Goal: Ask a question

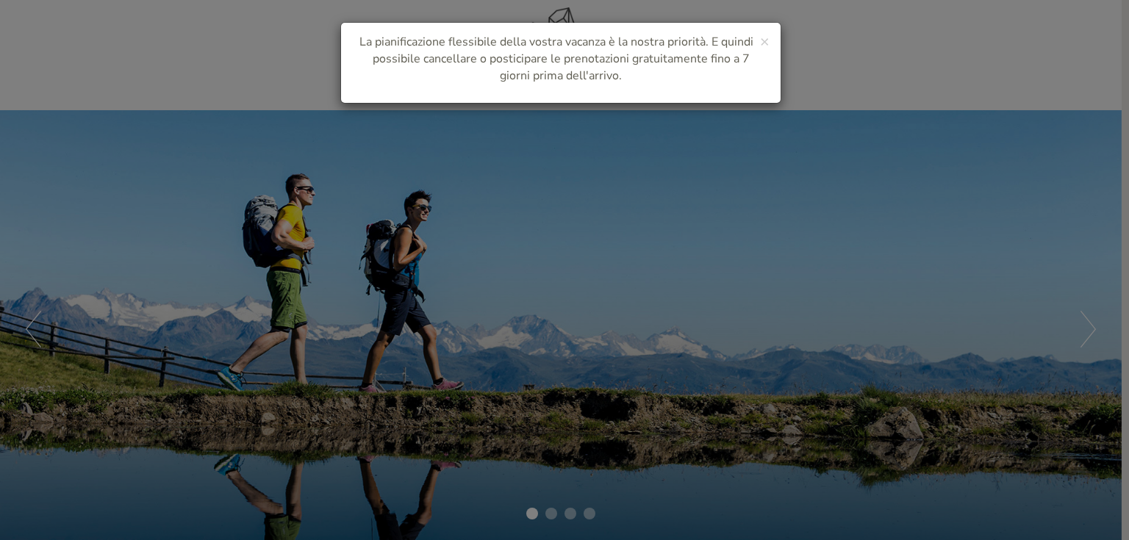
click at [780, 183] on div "× La pianificazione flessibile della vostra vacanza è la nostra priorità. E qui…" at bounding box center [564, 270] width 1129 height 540
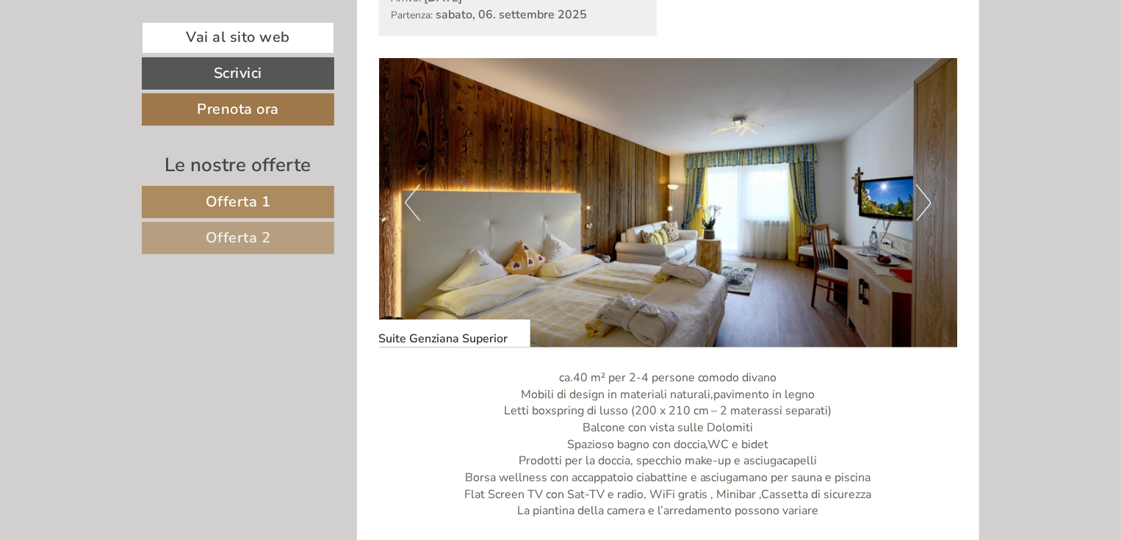
scroll to position [882, 0]
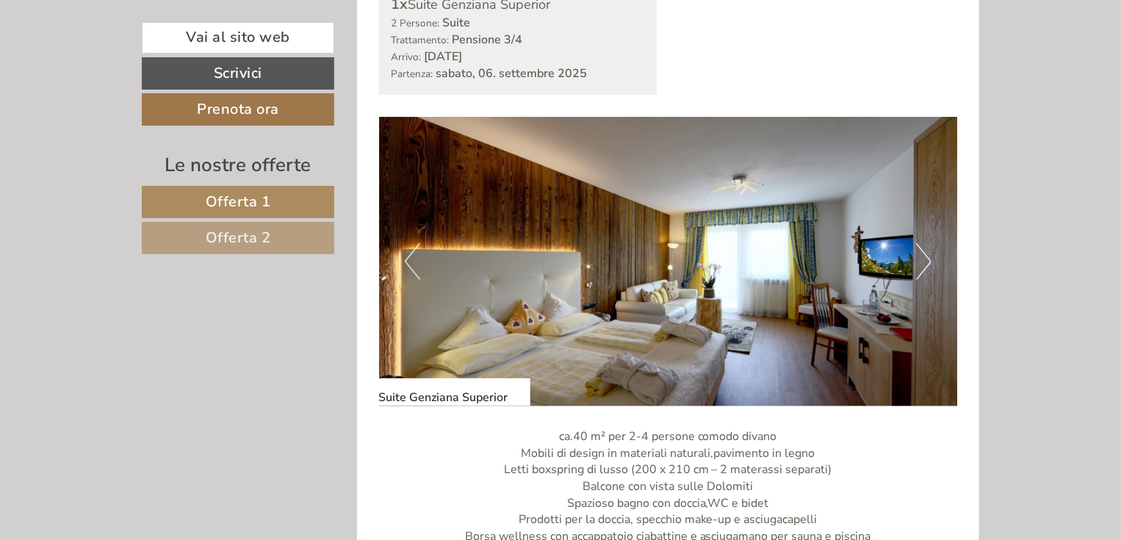
click at [926, 265] on button "Next" at bounding box center [923, 261] width 15 height 37
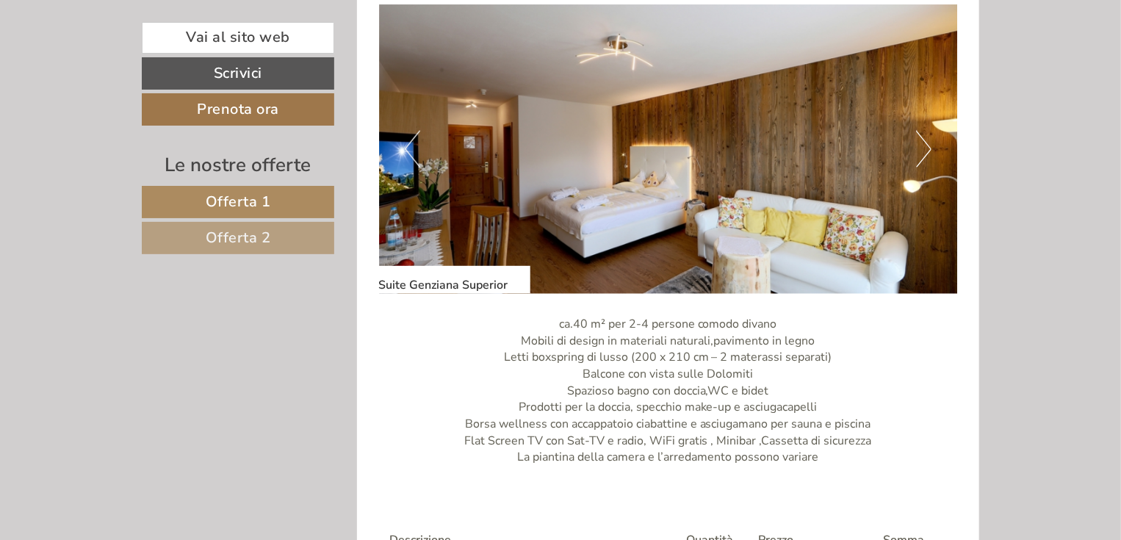
scroll to position [1000, 0]
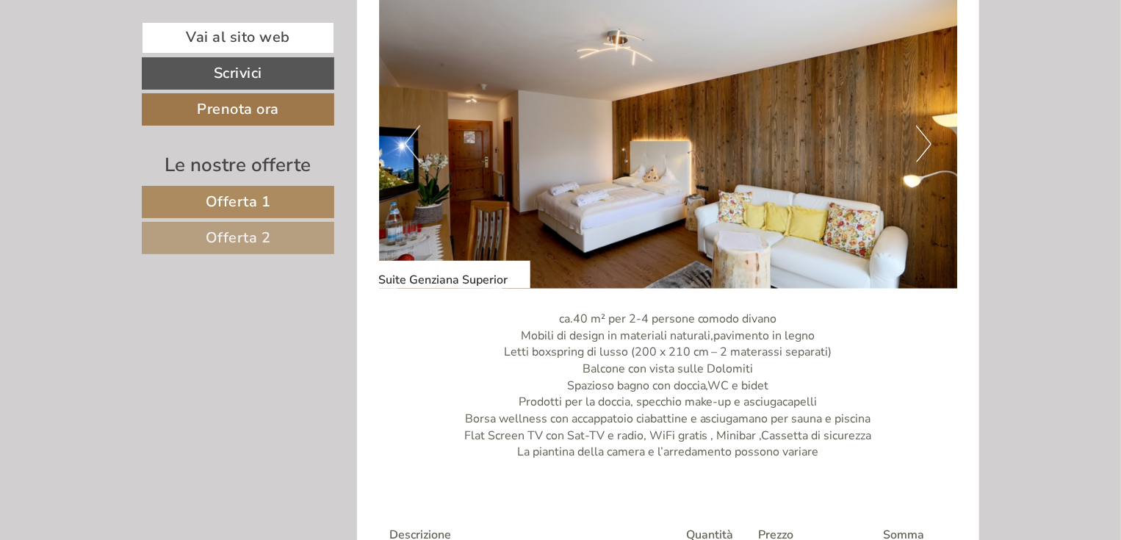
click at [269, 234] on span "Offerta 2" at bounding box center [238, 238] width 65 height 20
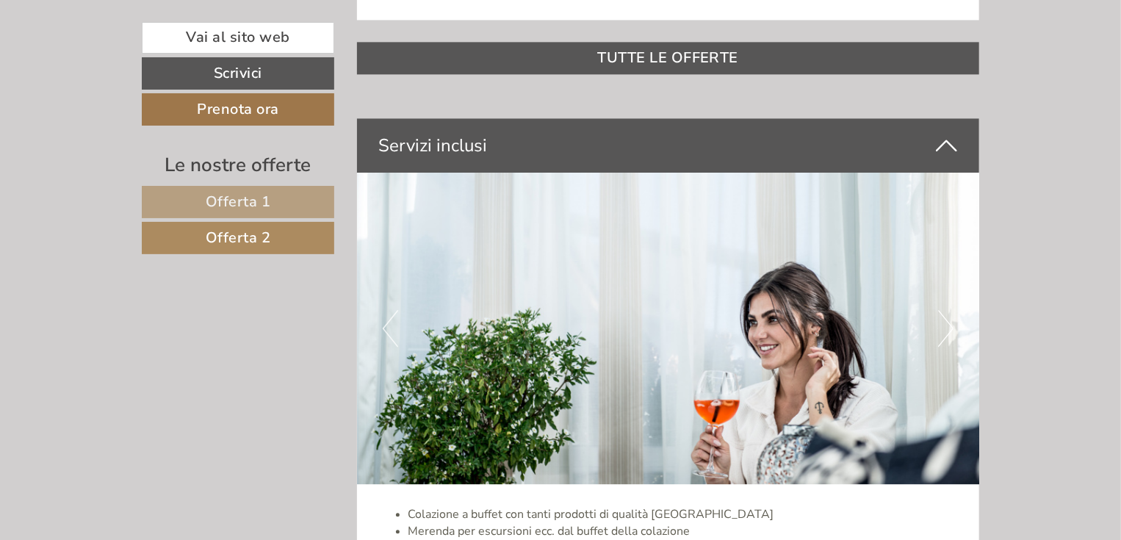
scroll to position [1708, 0]
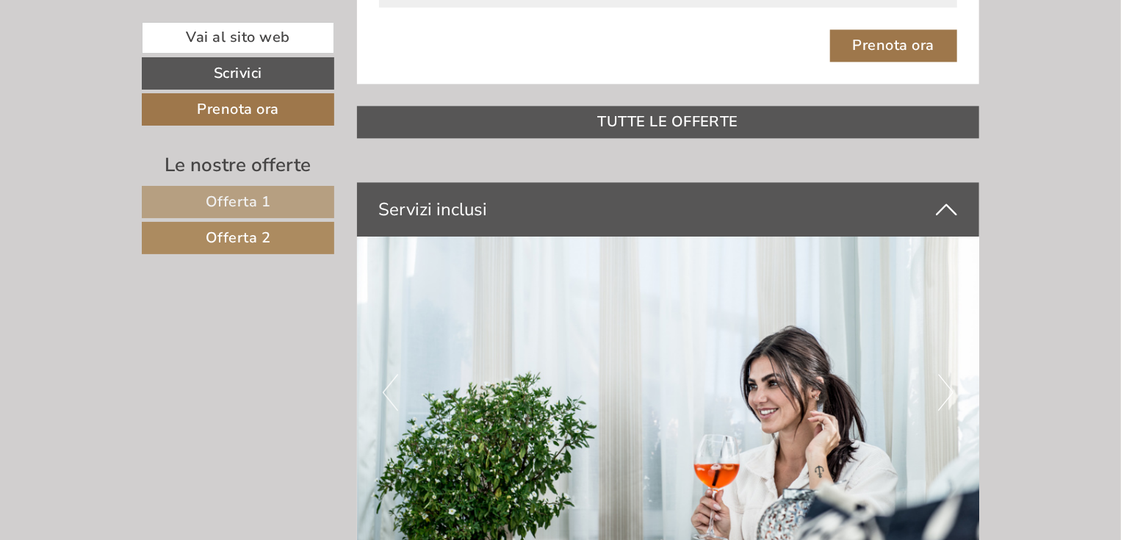
click at [952, 398] on button "Next" at bounding box center [946, 392] width 15 height 37
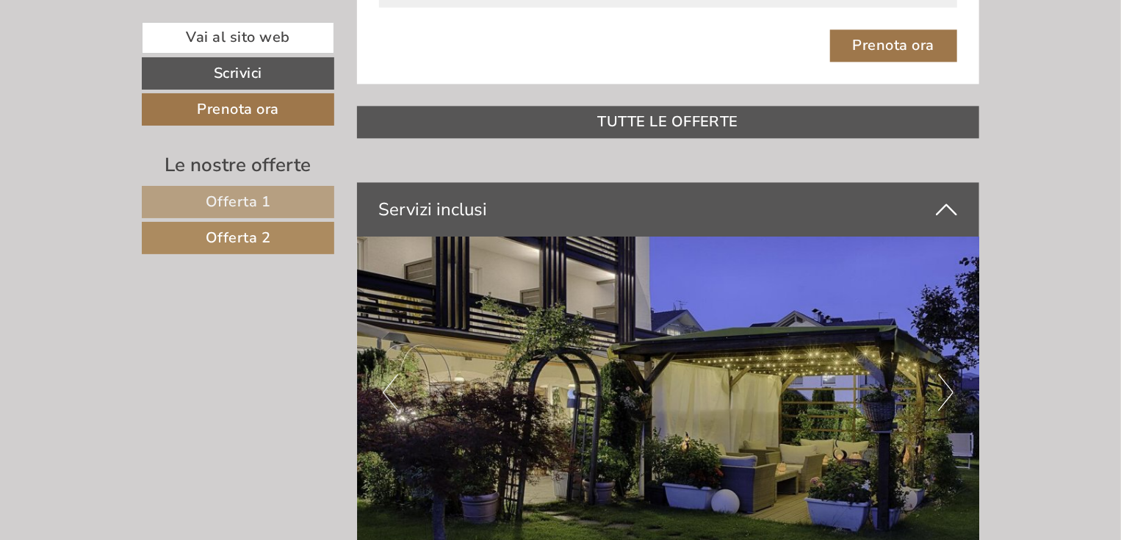
click at [952, 397] on button "Next" at bounding box center [946, 392] width 15 height 37
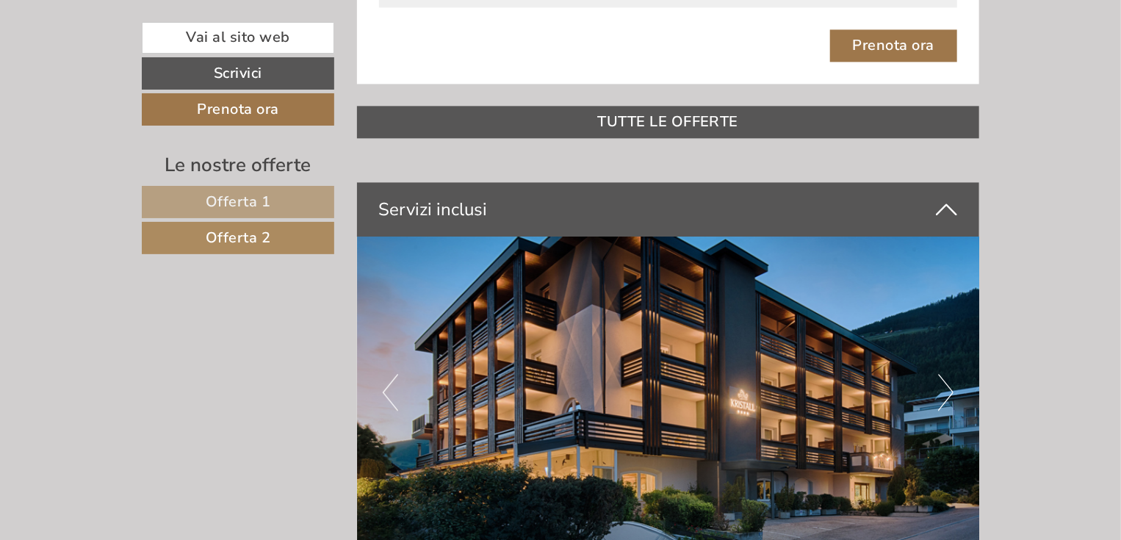
scroll to position [1767, 0]
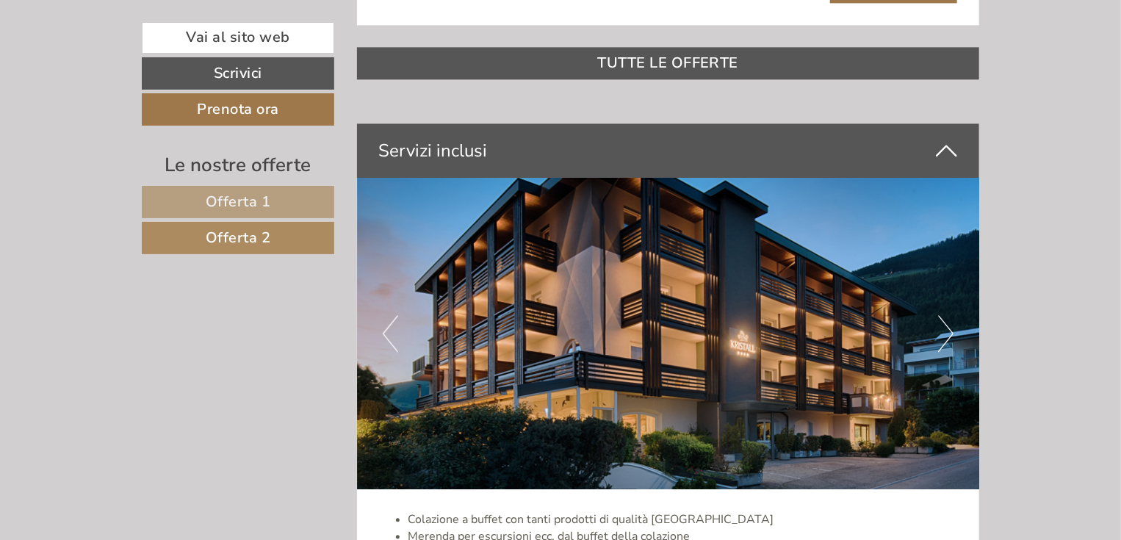
click at [952, 338] on button "Next" at bounding box center [946, 333] width 15 height 37
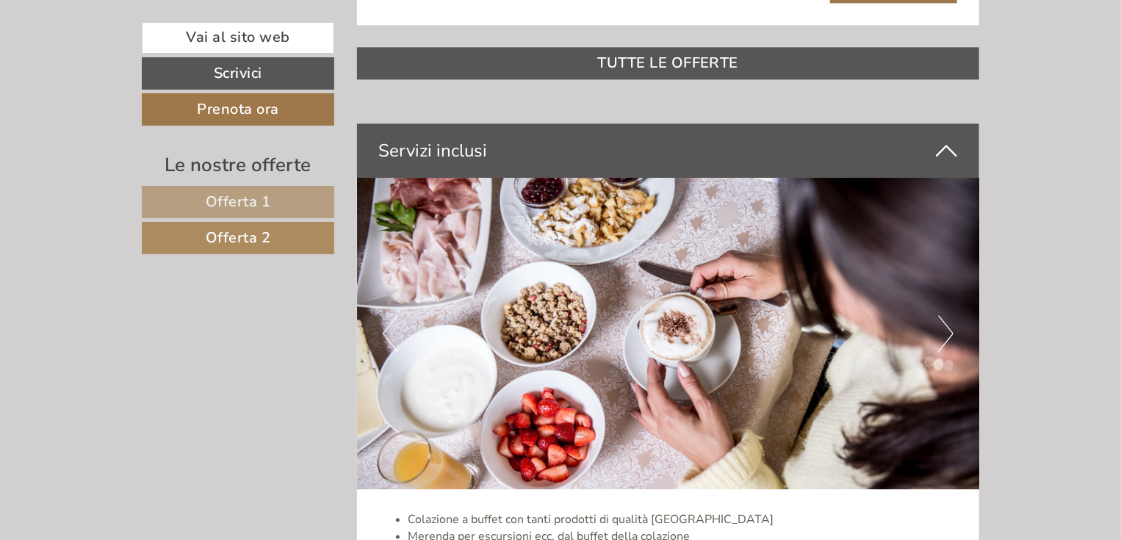
click at [952, 338] on button "Next" at bounding box center [946, 333] width 15 height 37
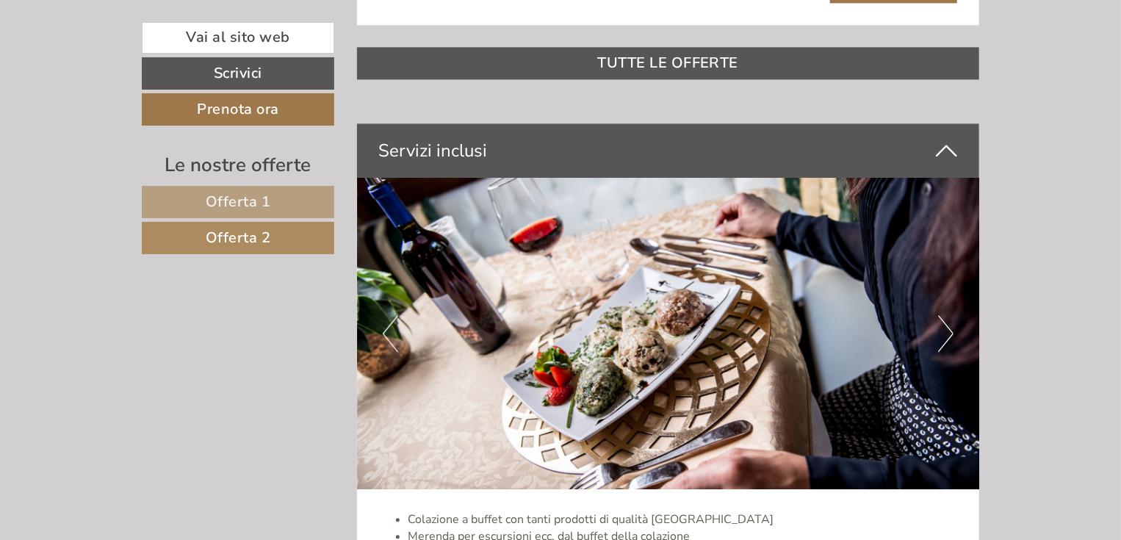
click at [952, 338] on button "Next" at bounding box center [946, 333] width 15 height 37
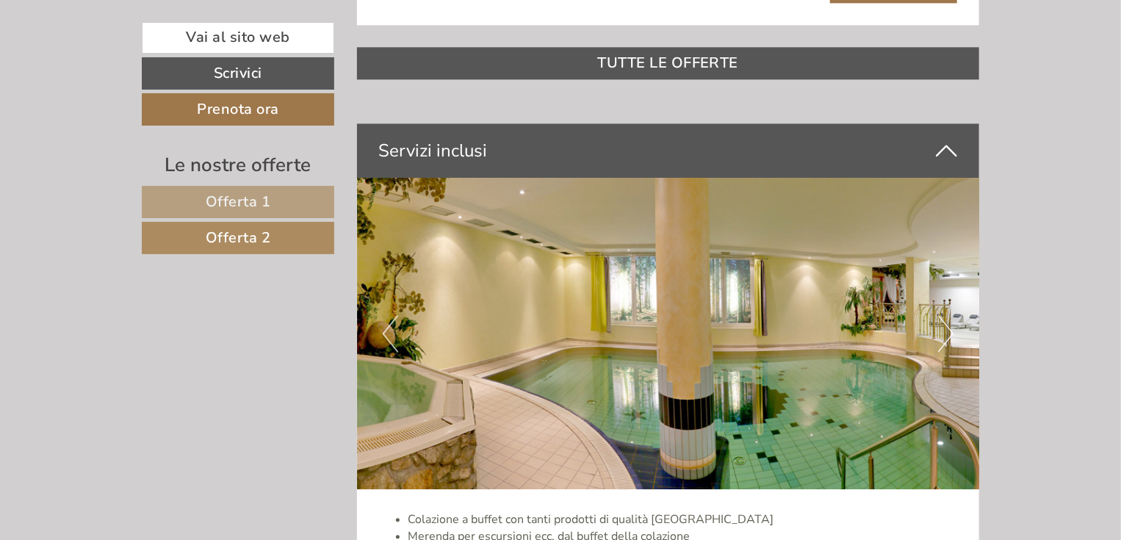
click at [952, 338] on button "Next" at bounding box center [946, 333] width 15 height 37
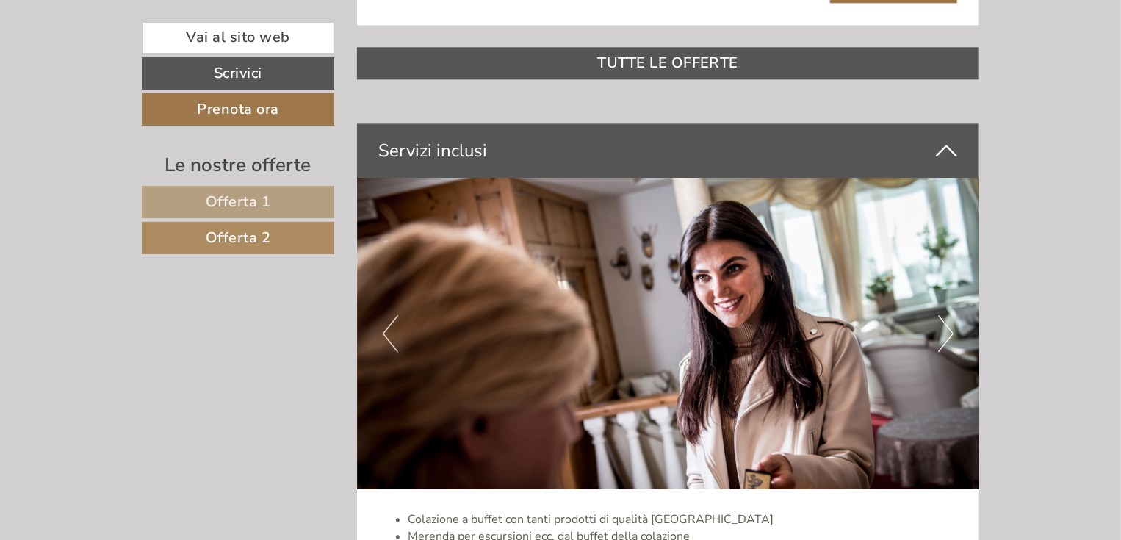
click at [952, 338] on button "Next" at bounding box center [946, 333] width 15 height 37
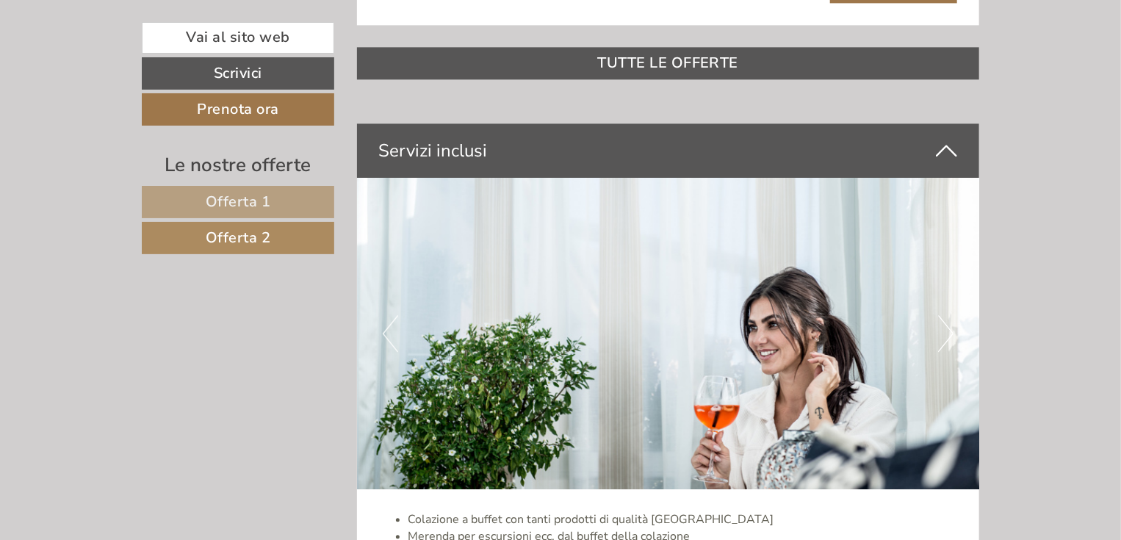
click at [952, 338] on button "Next" at bounding box center [946, 333] width 15 height 37
click at [950, 334] on button "Next" at bounding box center [946, 333] width 15 height 37
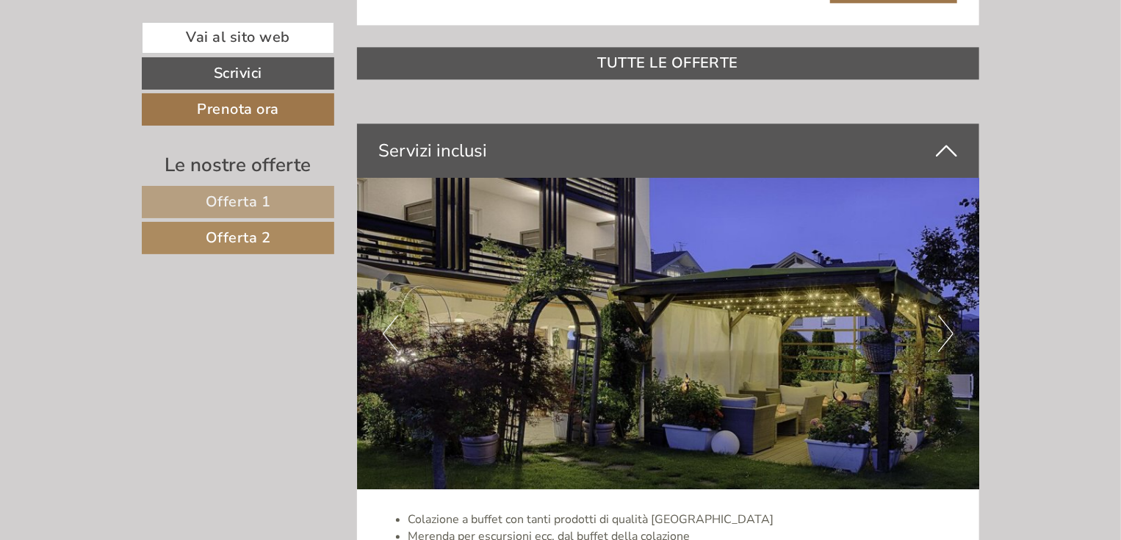
click at [951, 334] on button "Next" at bounding box center [946, 333] width 15 height 37
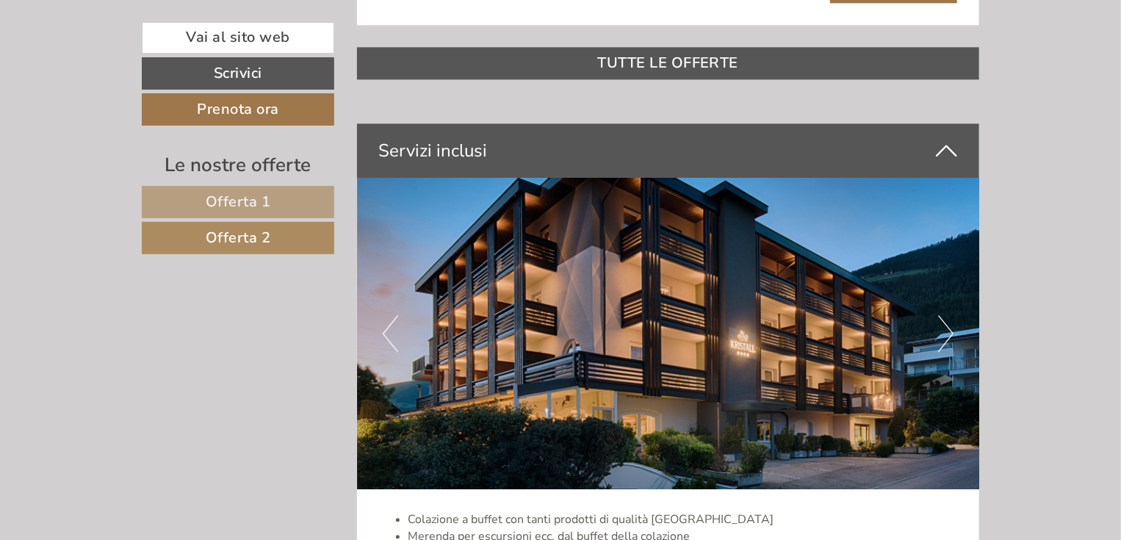
click at [951, 334] on button "Next" at bounding box center [946, 333] width 15 height 37
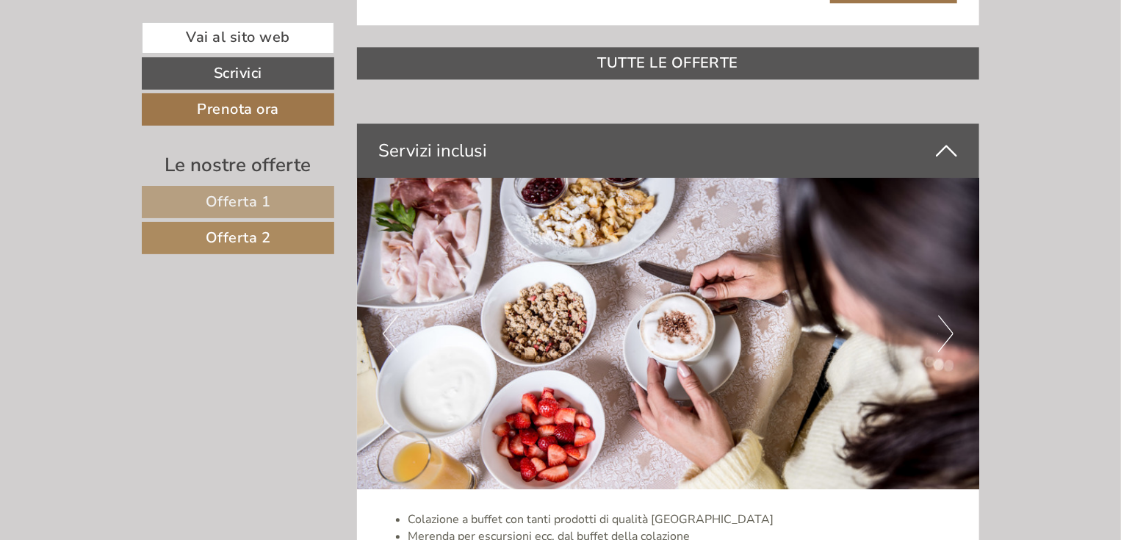
click at [951, 334] on button "Next" at bounding box center [946, 333] width 15 height 37
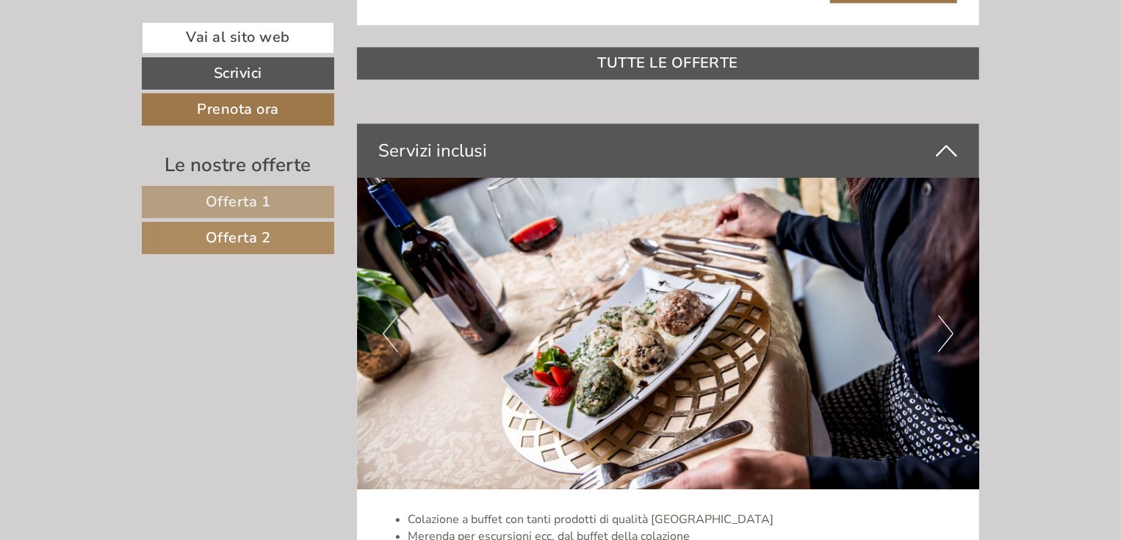
click at [951, 334] on button "Next" at bounding box center [946, 333] width 15 height 37
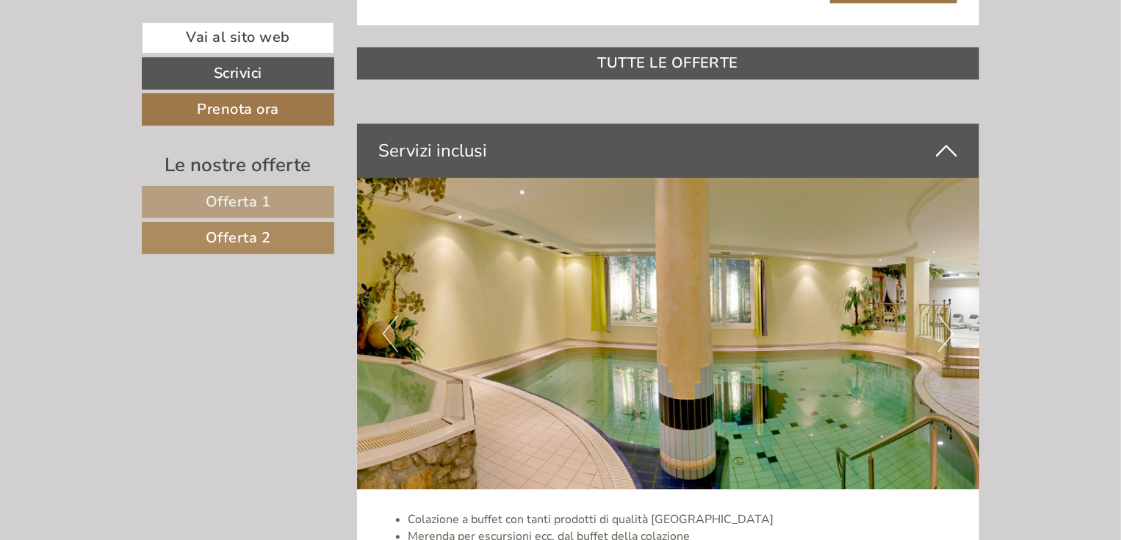
click at [951, 334] on button "Next" at bounding box center [946, 333] width 15 height 37
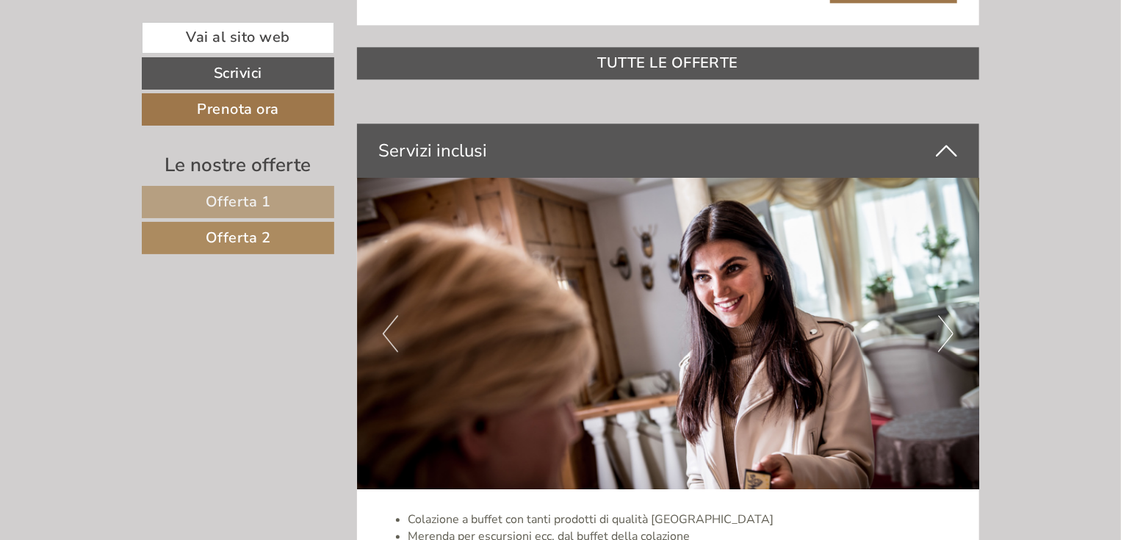
click at [951, 334] on button "Next" at bounding box center [946, 333] width 15 height 37
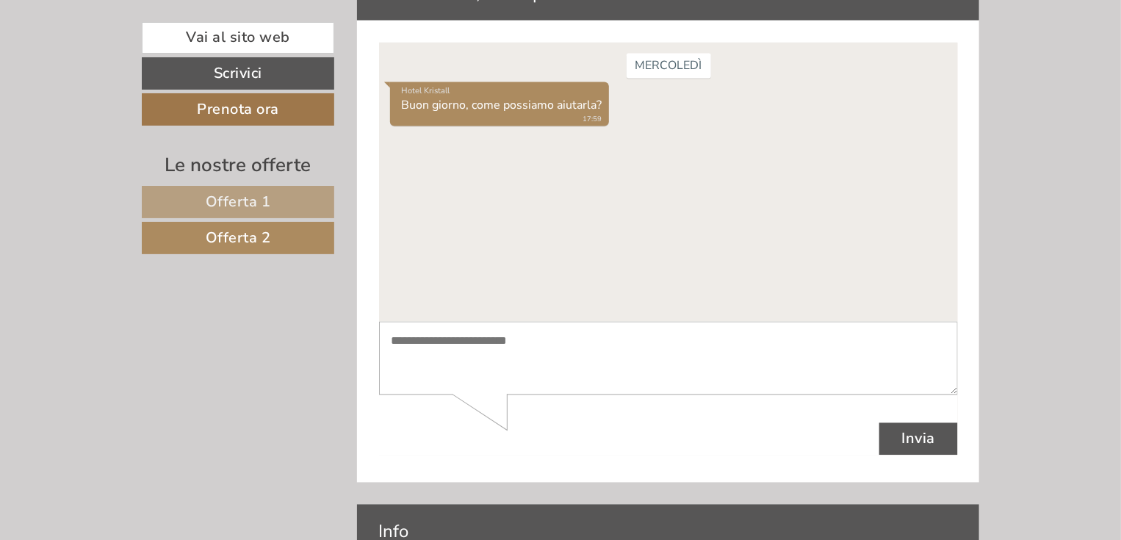
scroll to position [4119, 0]
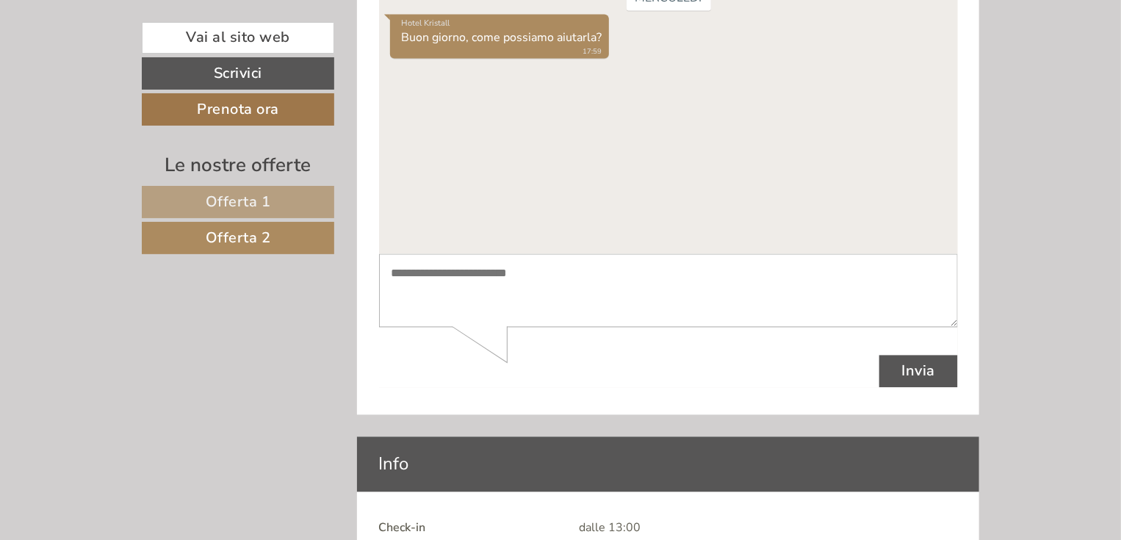
click at [437, 273] on textarea at bounding box center [667, 292] width 579 height 74
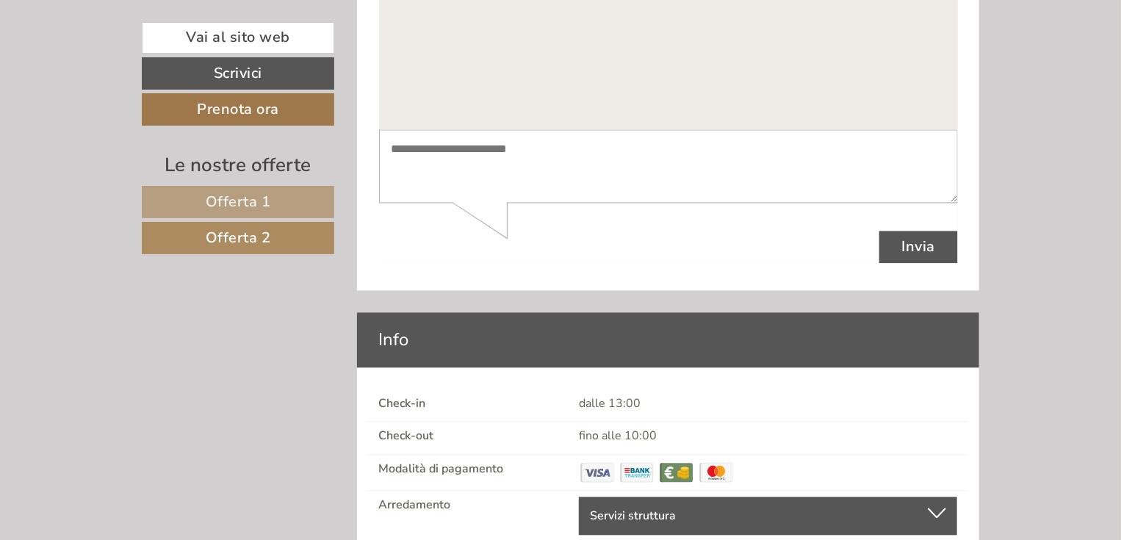
scroll to position [4236, 0]
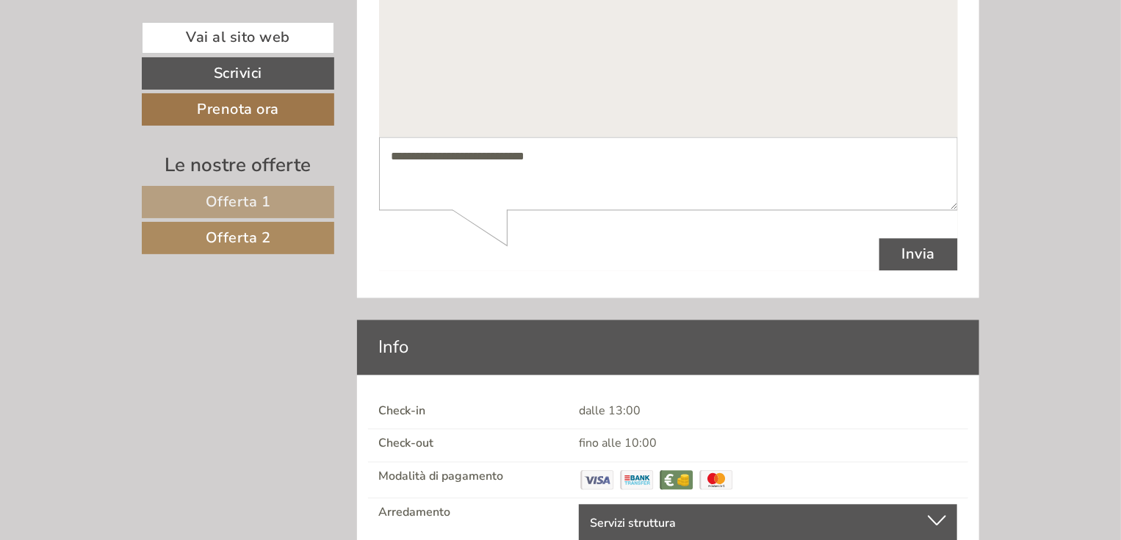
click at [443, 160] on textarea "**********" at bounding box center [667, 174] width 579 height 74
click at [460, 158] on textarea "**********" at bounding box center [667, 174] width 579 height 74
click at [581, 164] on textarea "**********" at bounding box center [667, 174] width 579 height 74
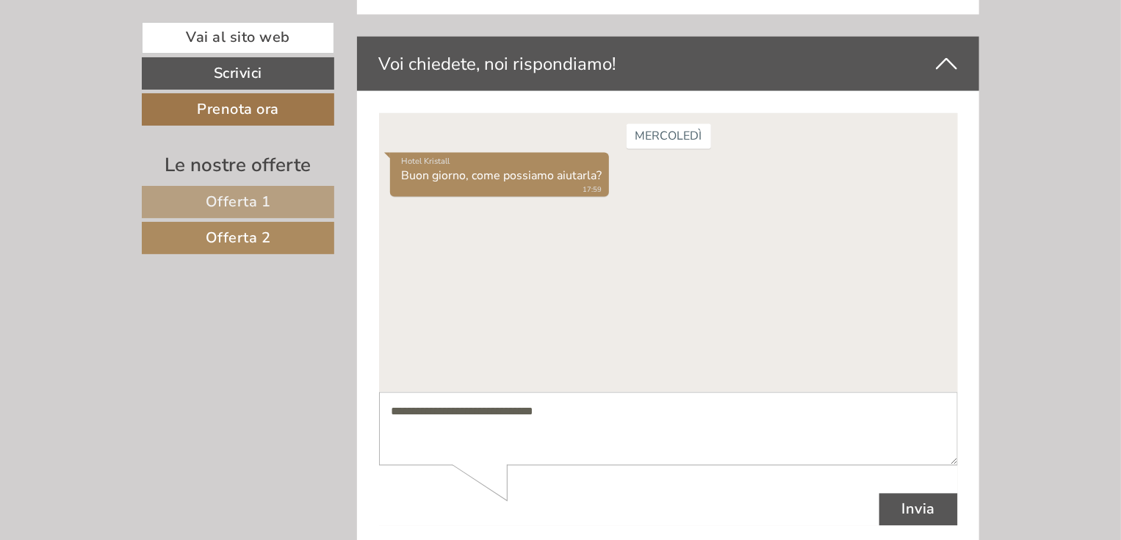
scroll to position [4001, 0]
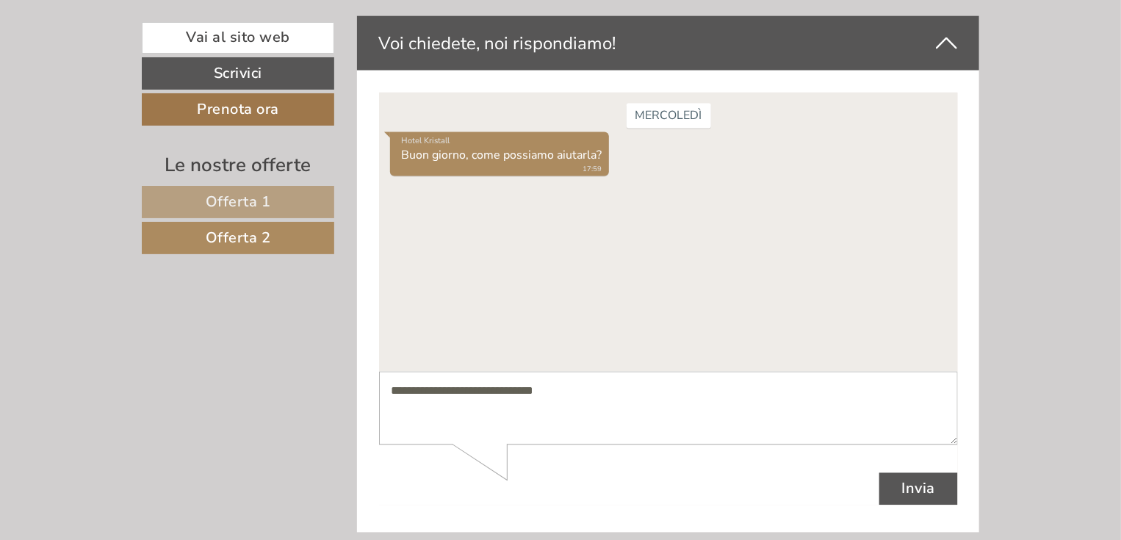
click at [487, 198] on div "[DATE] Hotel Kristall Buon giorno, come possiamo aiutarla? 17:59" at bounding box center [667, 232] width 579 height 279
click at [557, 395] on textarea "**********" at bounding box center [667, 409] width 579 height 74
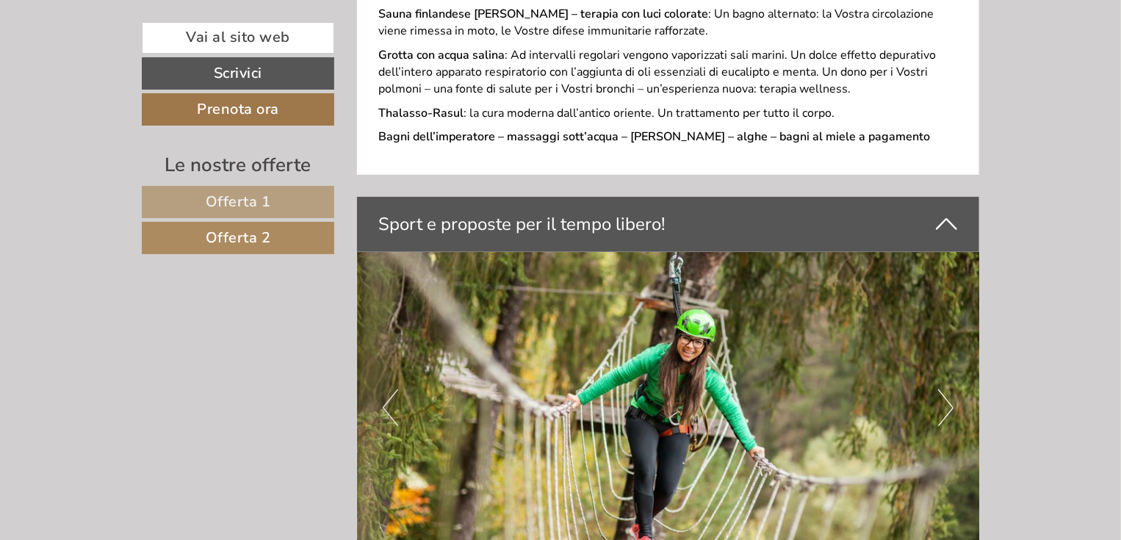
scroll to position [3178, 0]
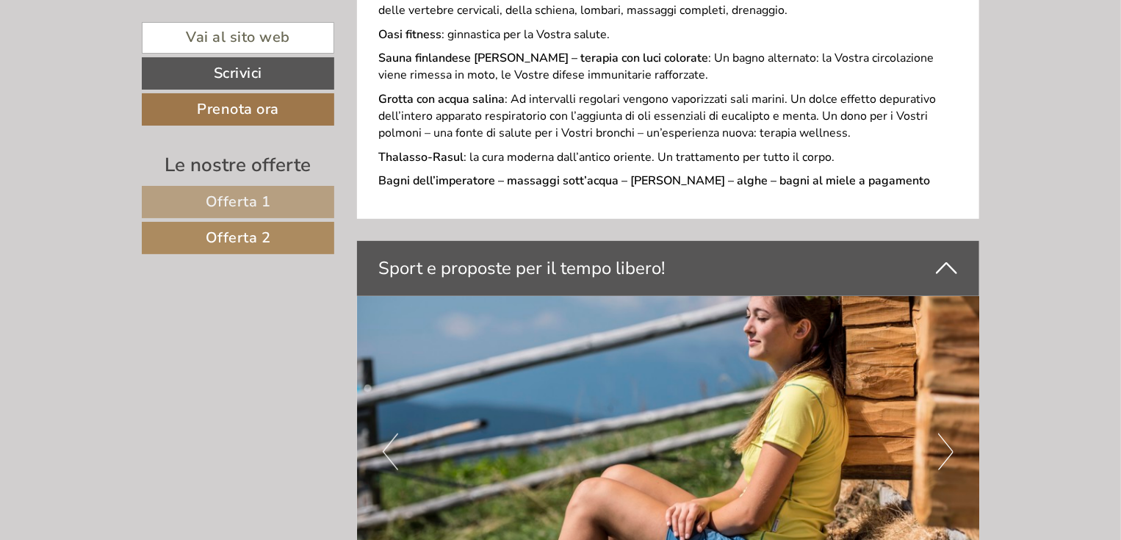
click at [245, 35] on link "Vai al sito web" at bounding box center [238, 38] width 193 height 32
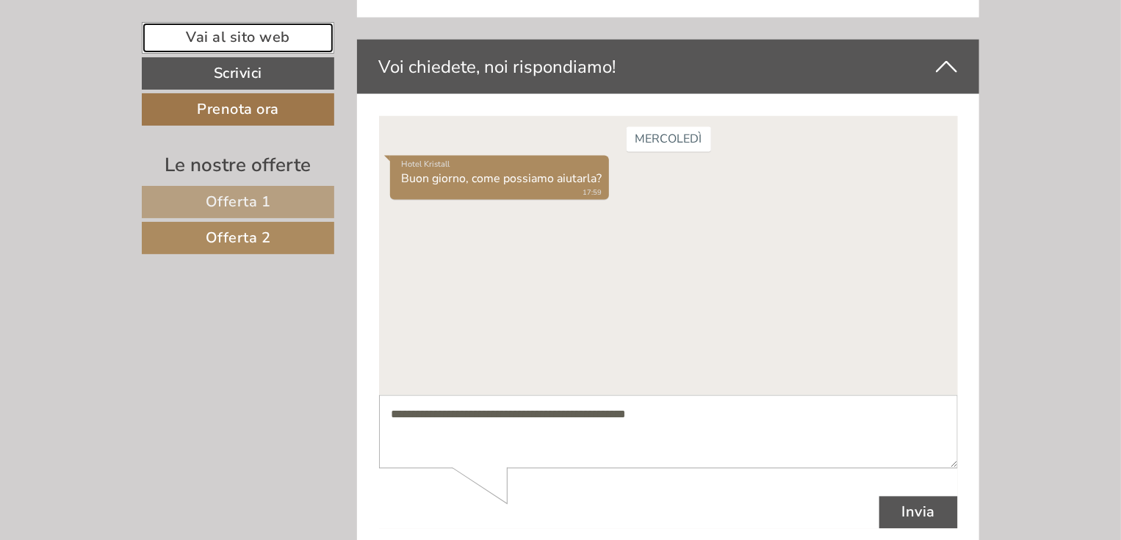
scroll to position [4060, 0]
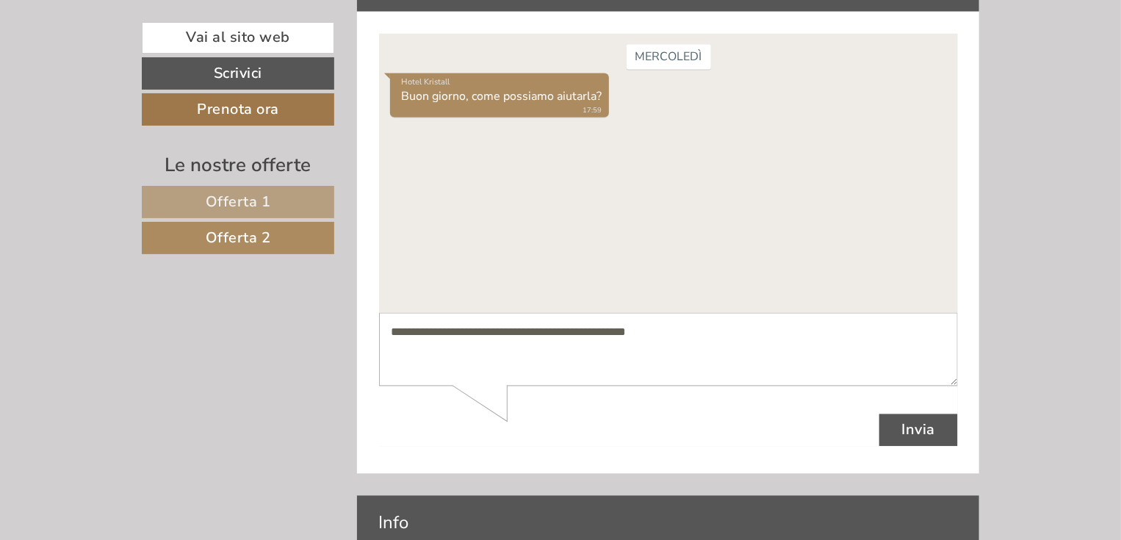
click at [670, 339] on textarea "**********" at bounding box center [667, 350] width 579 height 74
type textarea "*"
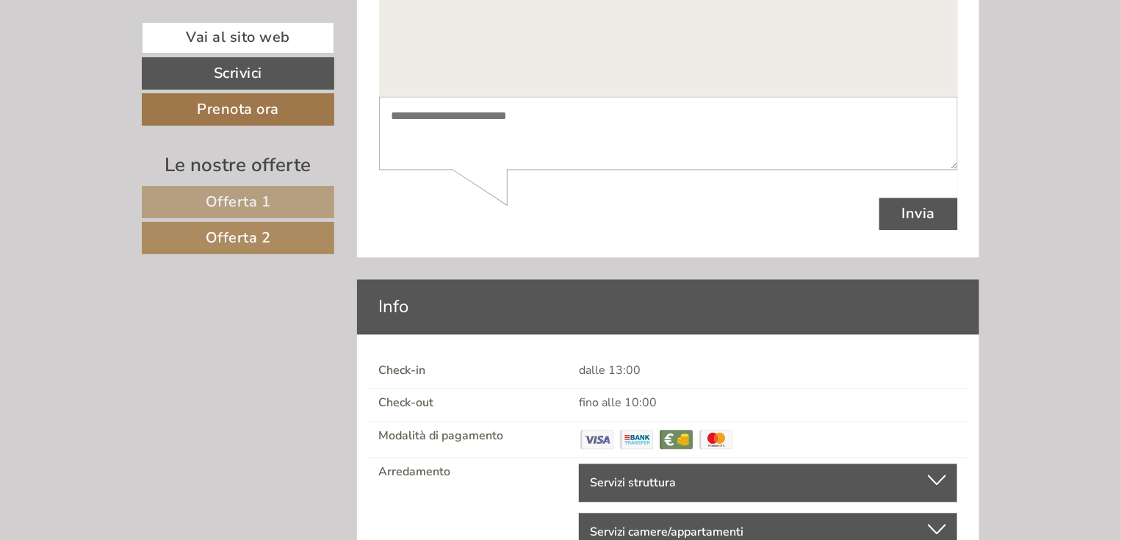
scroll to position [4295, 0]
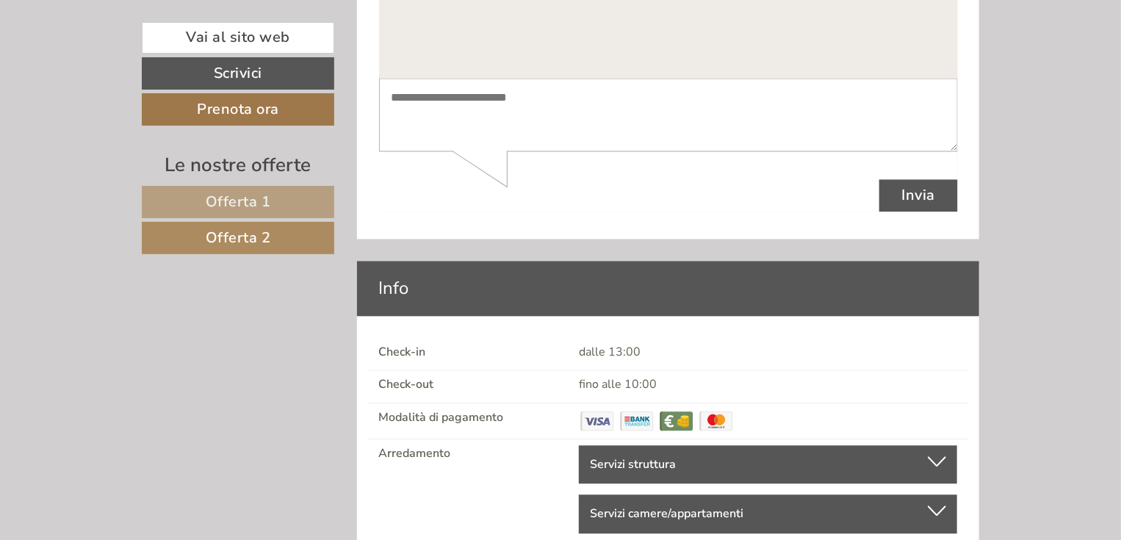
click at [938, 456] on div at bounding box center [937, 461] width 18 height 10
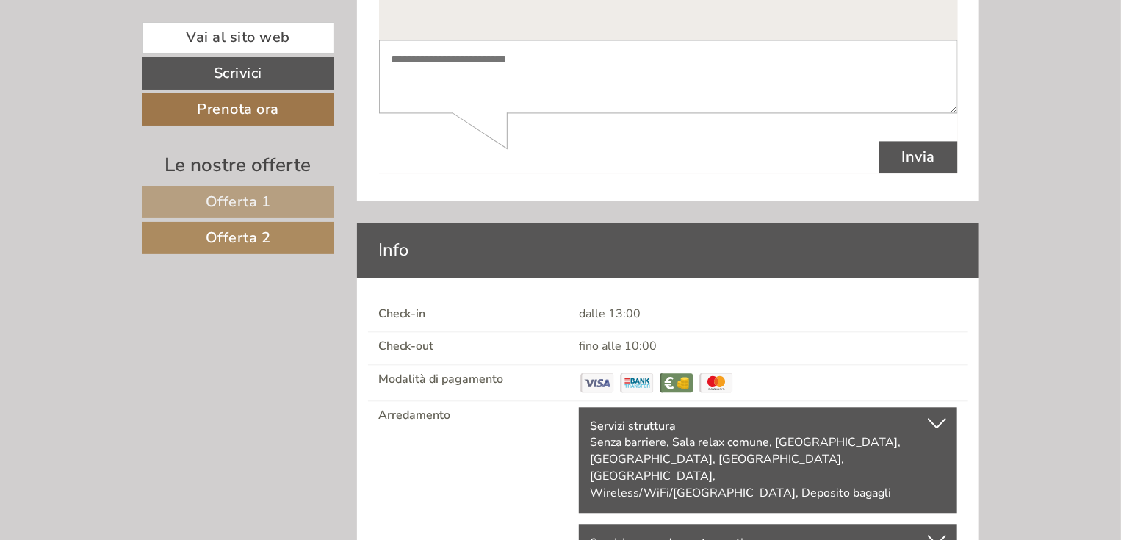
scroll to position [4354, 0]
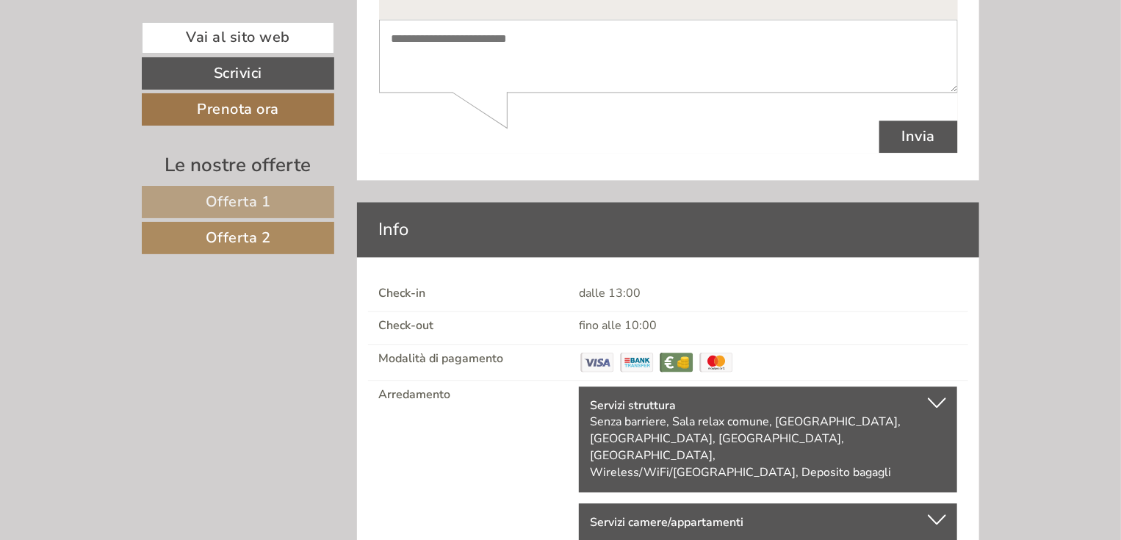
click at [938, 514] on div at bounding box center [937, 519] width 18 height 10
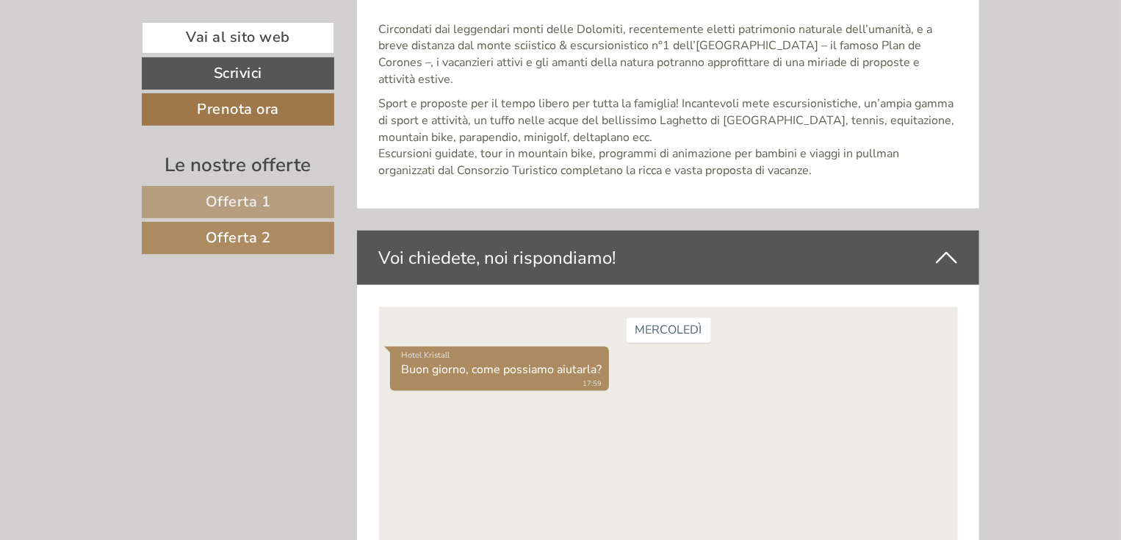
scroll to position [3814, 0]
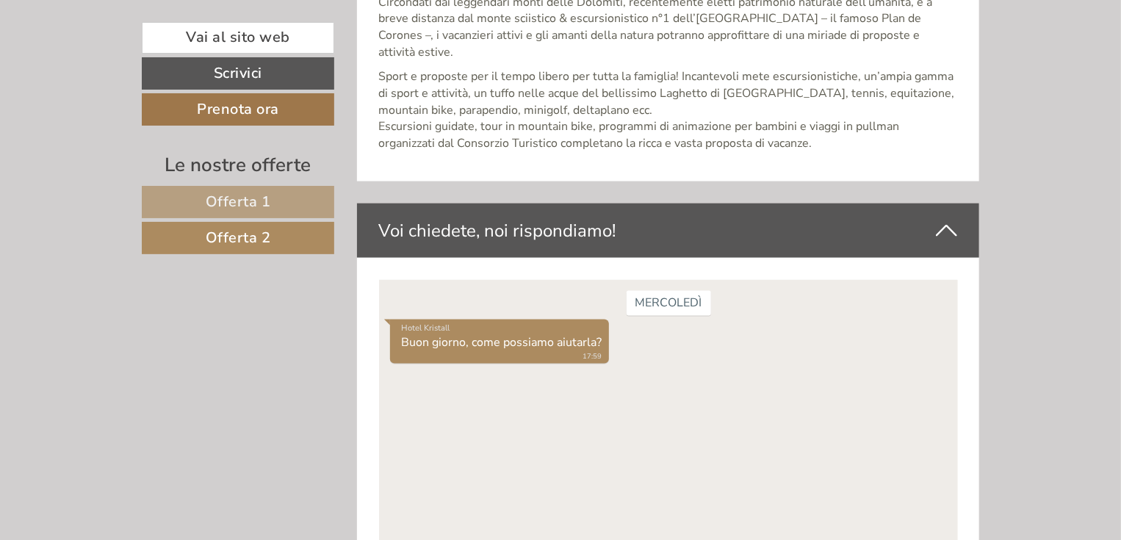
click at [547, 352] on small "17:59" at bounding box center [501, 356] width 201 height 10
click at [548, 370] on div "[DATE] Hotel Kristall Buon giorno, come possiamo aiutarla? 17:59" at bounding box center [667, 419] width 579 height 279
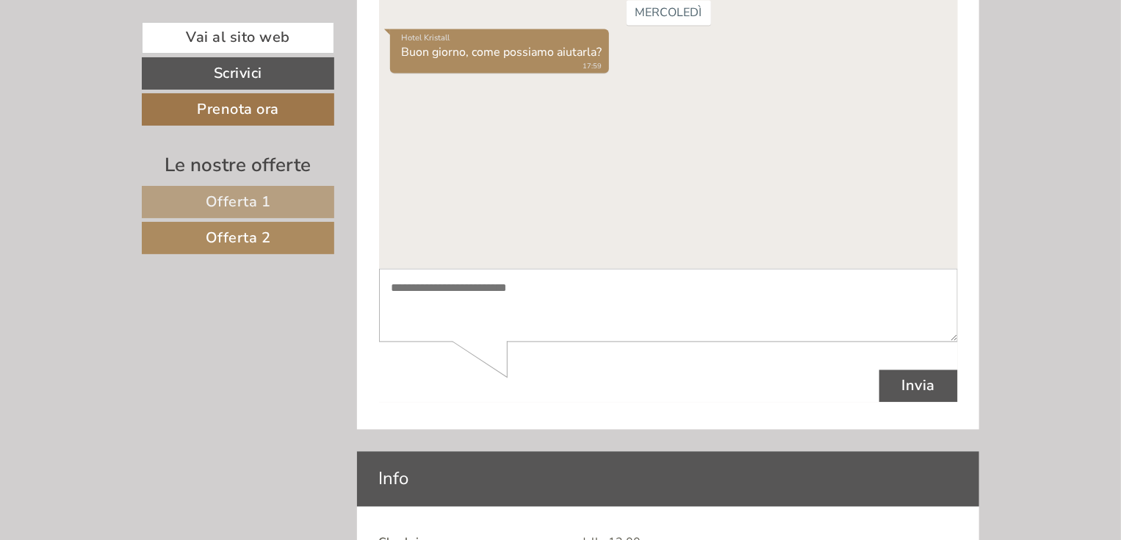
scroll to position [4108, 0]
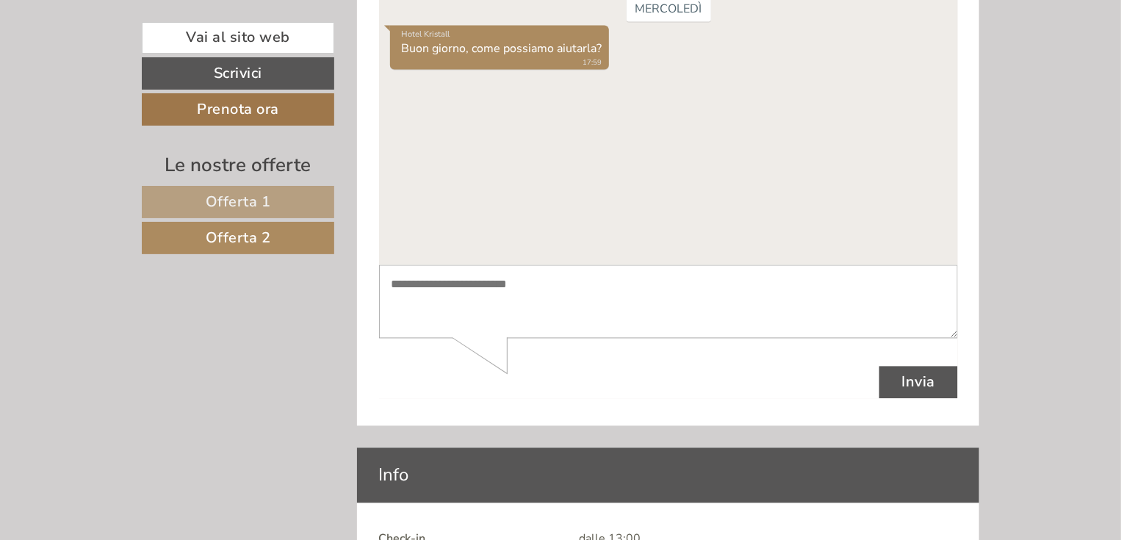
click at [428, 279] on textarea at bounding box center [667, 303] width 579 height 74
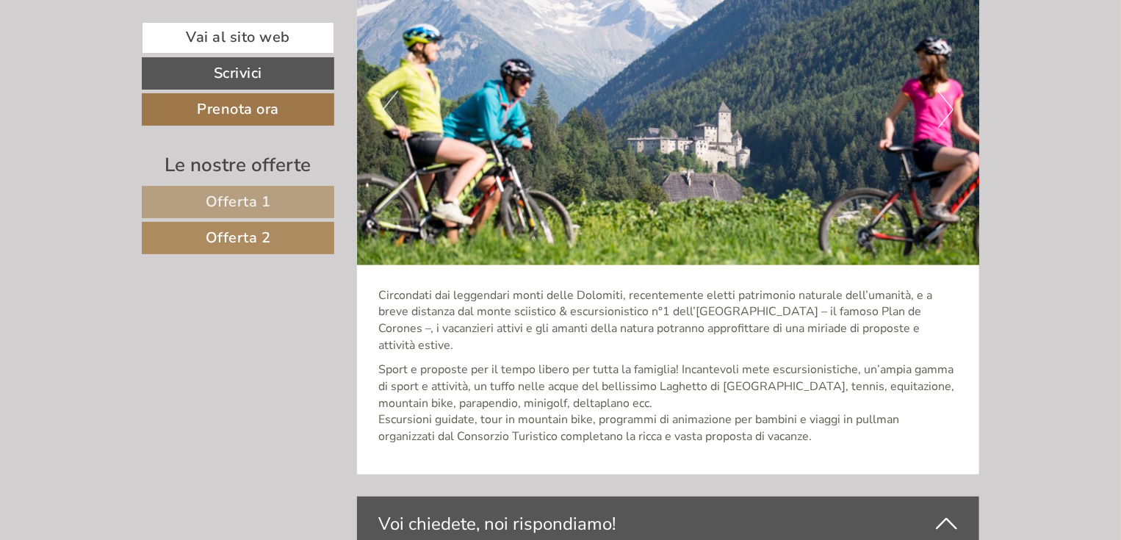
scroll to position [3461, 0]
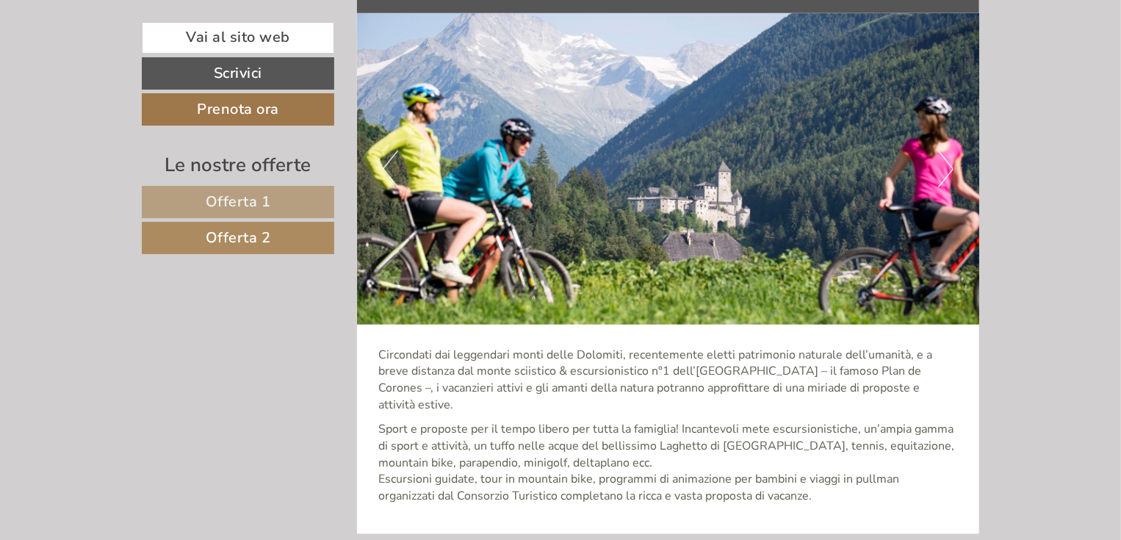
click at [265, 195] on span "Offerta 1" at bounding box center [238, 202] width 65 height 20
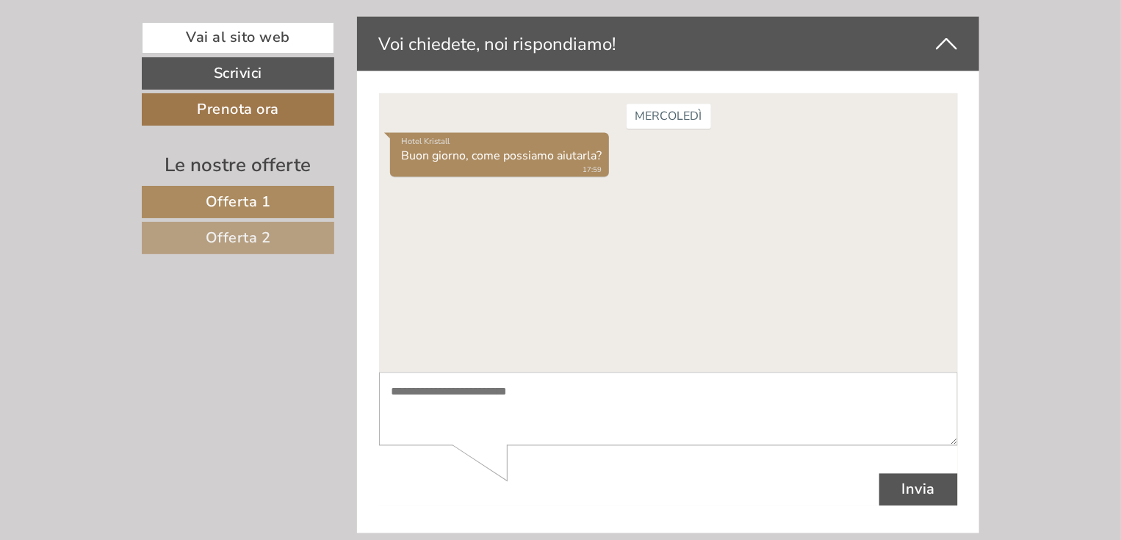
scroll to position [4060, 0]
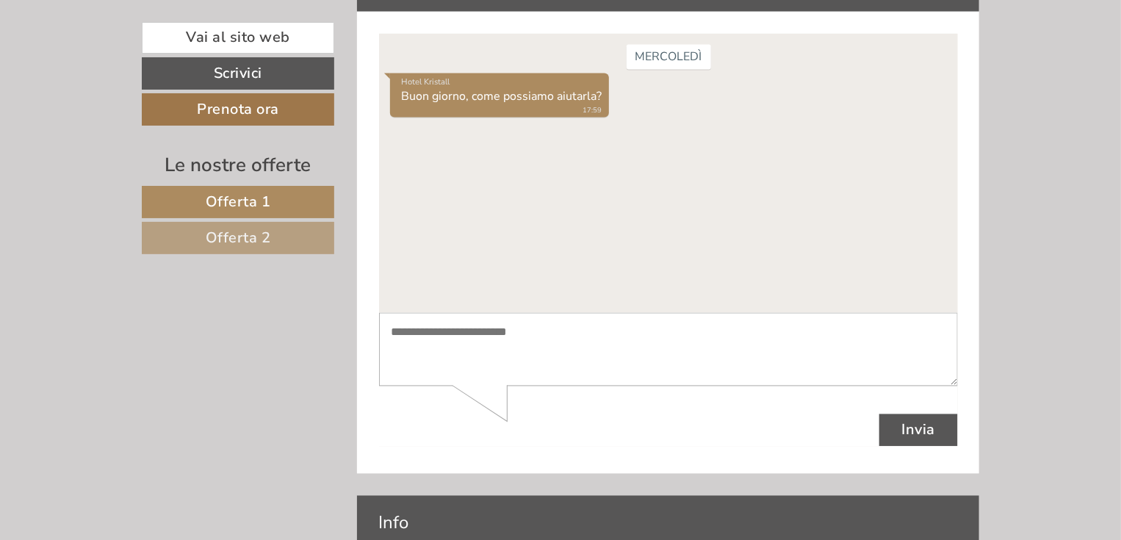
click at [467, 345] on textarea at bounding box center [667, 350] width 579 height 74
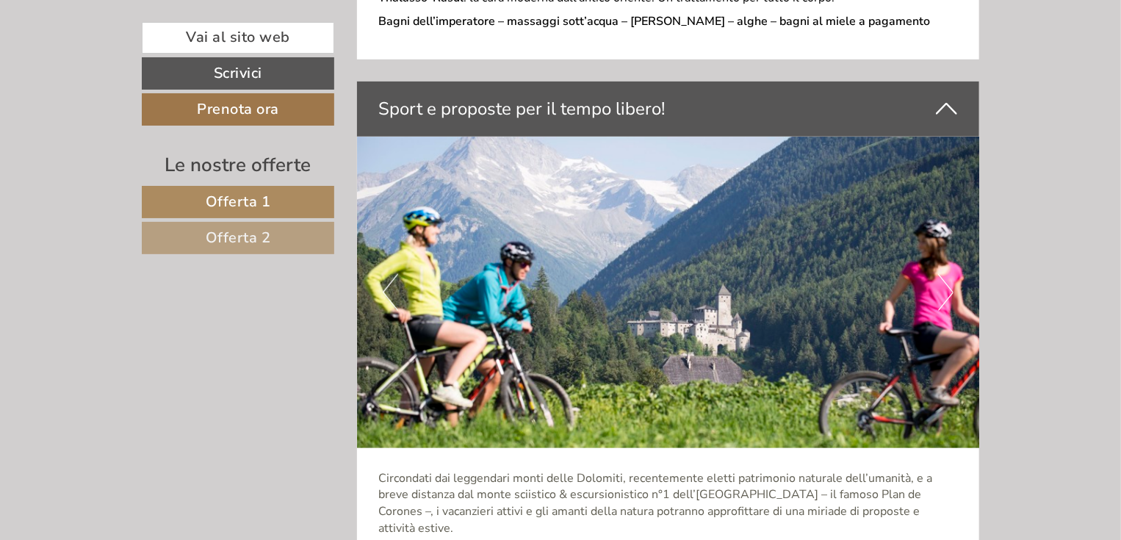
scroll to position [3354, 0]
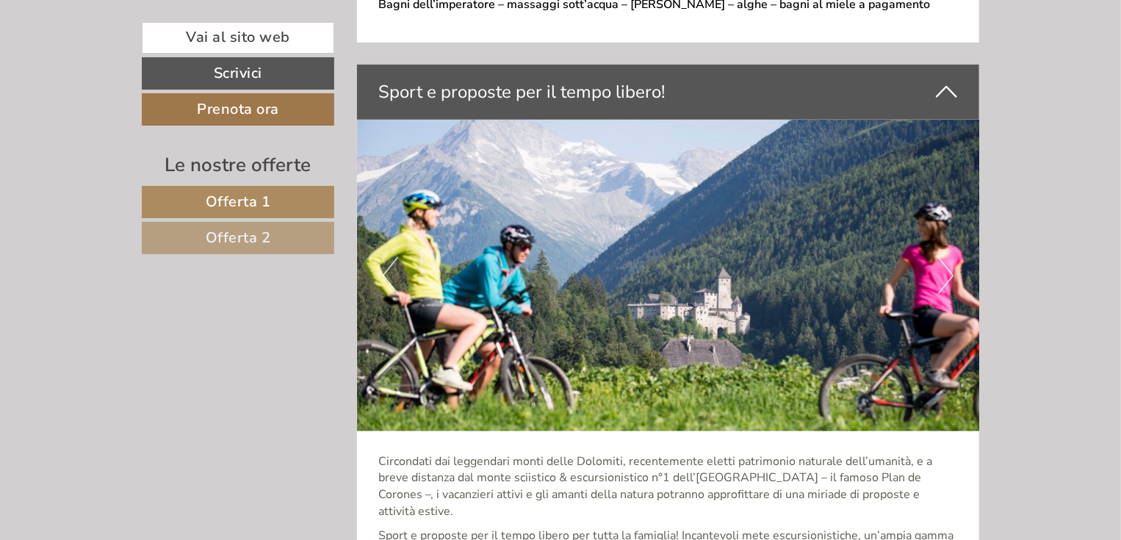
click at [203, 191] on link "Offerta 1" at bounding box center [238, 202] width 193 height 32
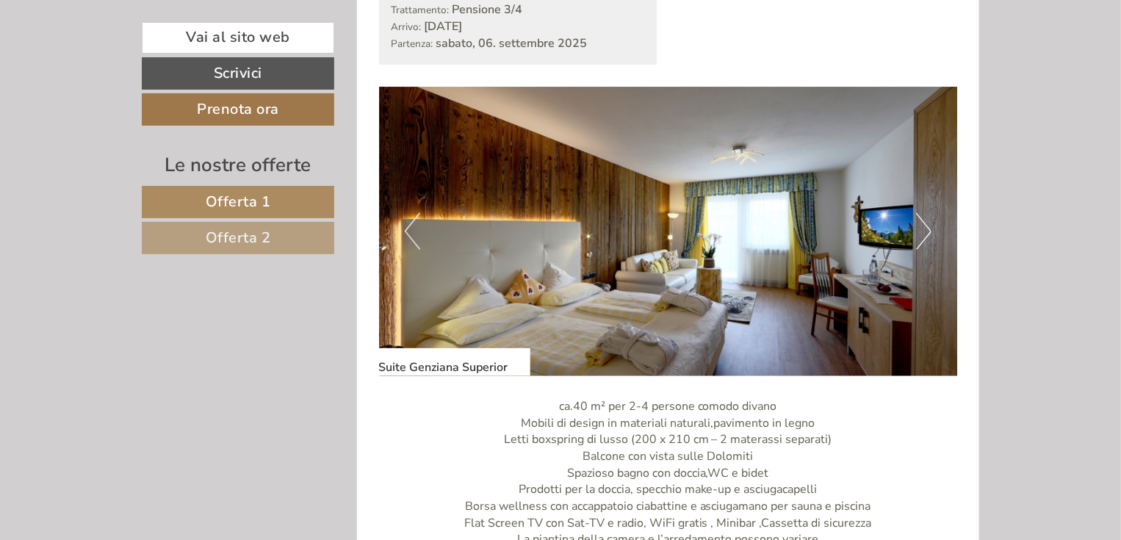
scroll to position [885, 0]
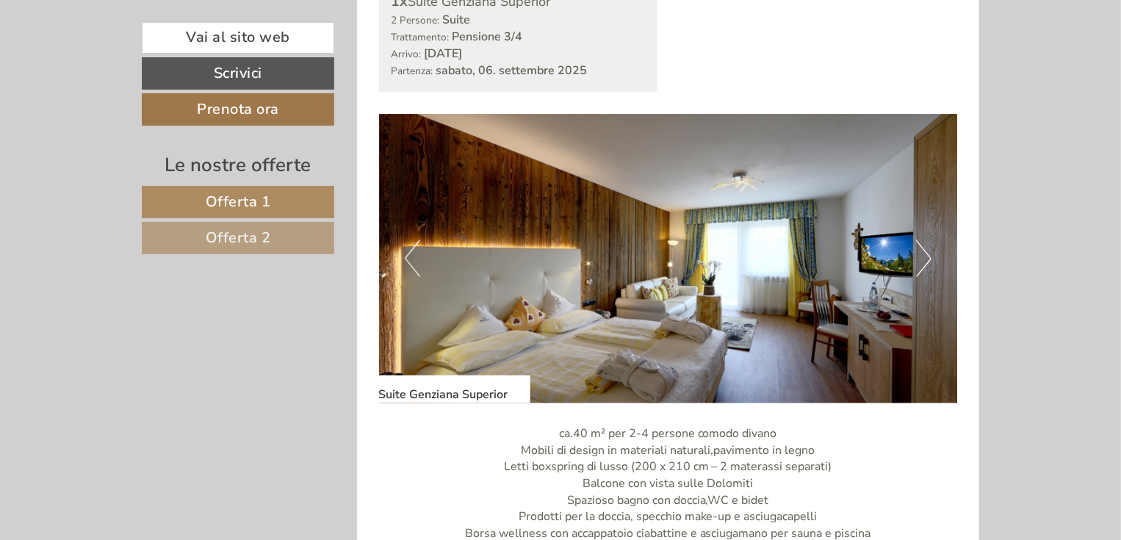
click at [919, 263] on button "Next" at bounding box center [923, 258] width 15 height 37
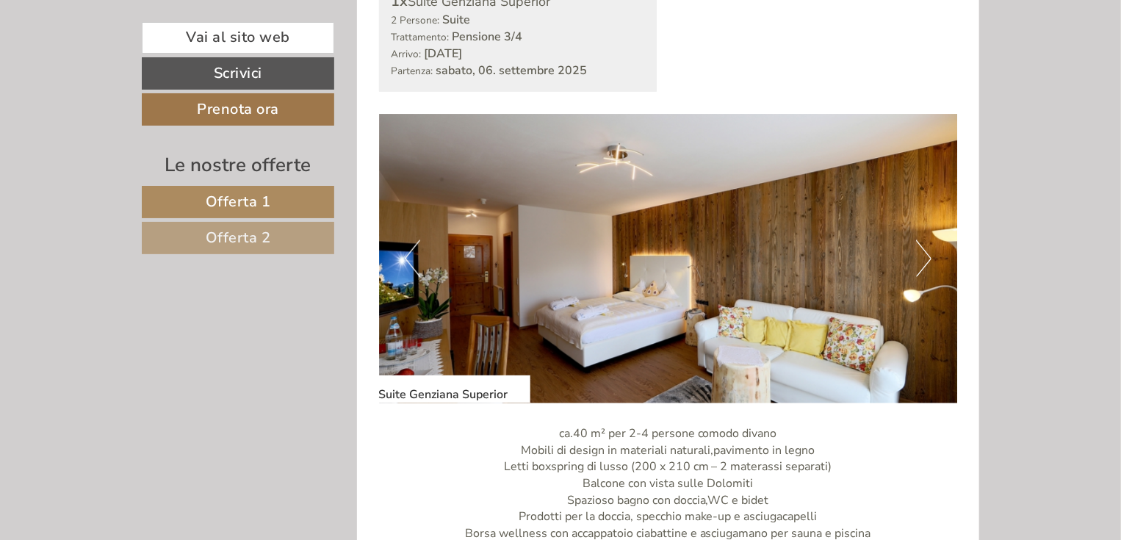
click at [923, 265] on button "Next" at bounding box center [923, 258] width 15 height 37
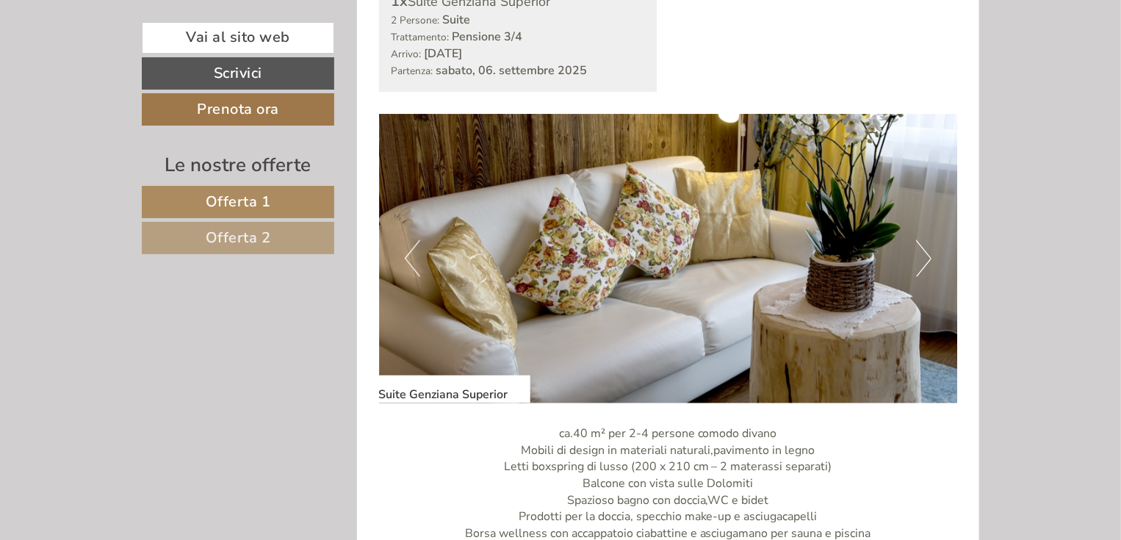
click at [923, 265] on button "Next" at bounding box center [923, 258] width 15 height 37
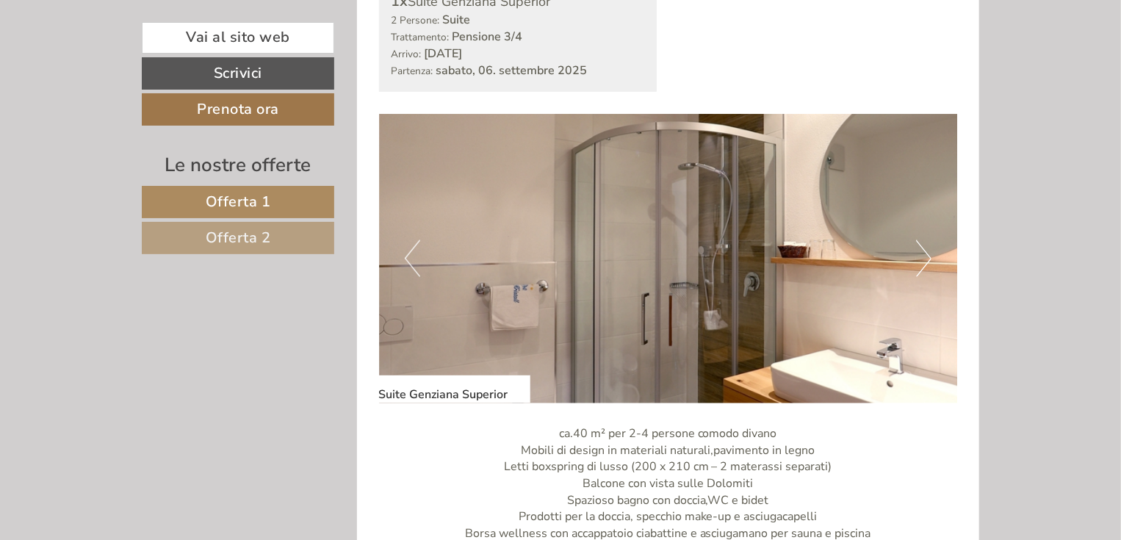
click at [923, 265] on button "Next" at bounding box center [923, 258] width 15 height 37
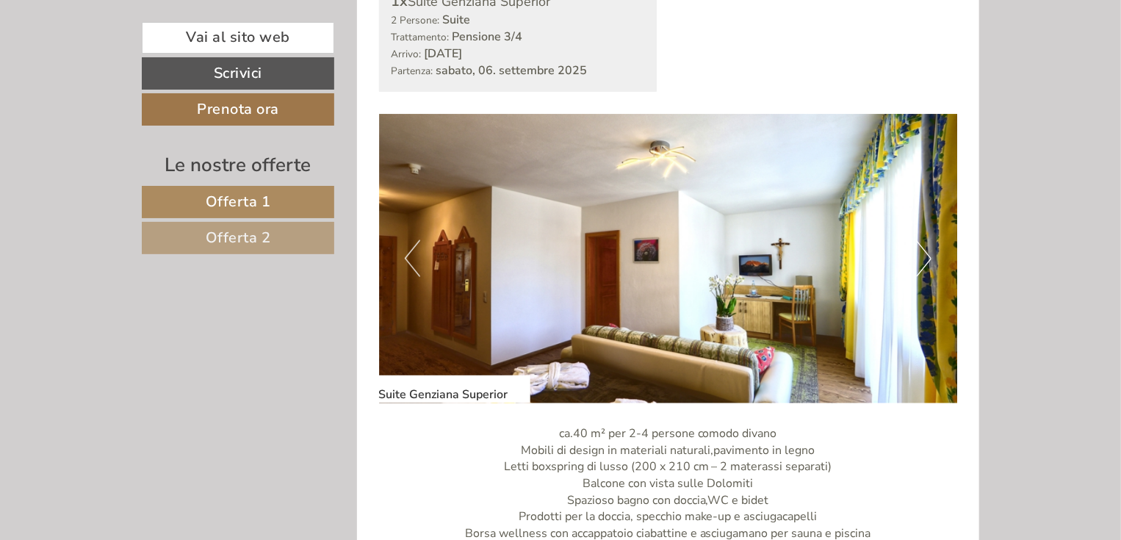
click at [923, 265] on button "Next" at bounding box center [923, 258] width 15 height 37
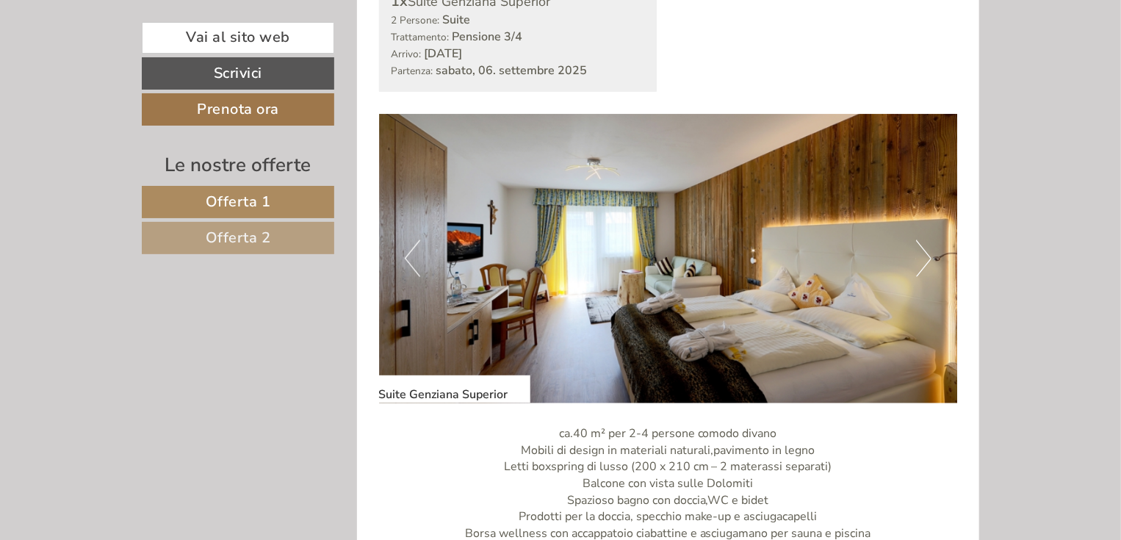
click at [923, 265] on button "Next" at bounding box center [923, 258] width 15 height 37
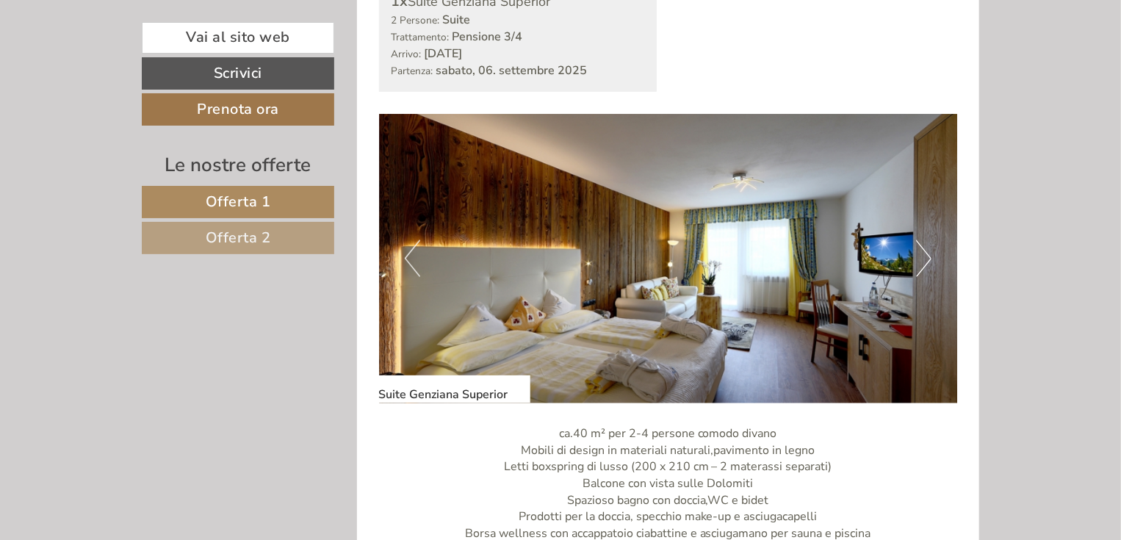
click at [241, 239] on span "Offerta 2" at bounding box center [238, 238] width 65 height 20
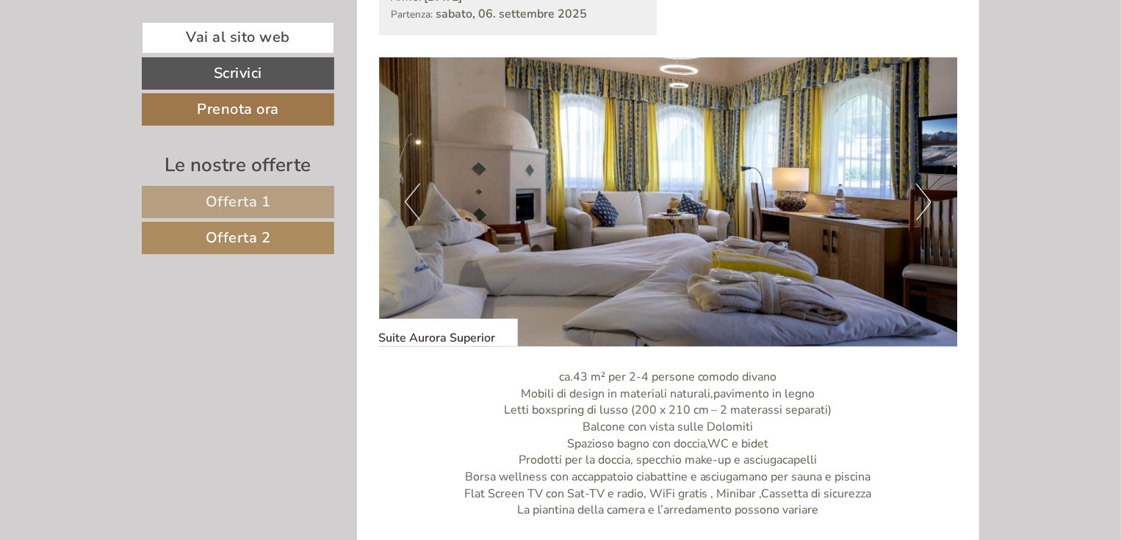
scroll to position [944, 0]
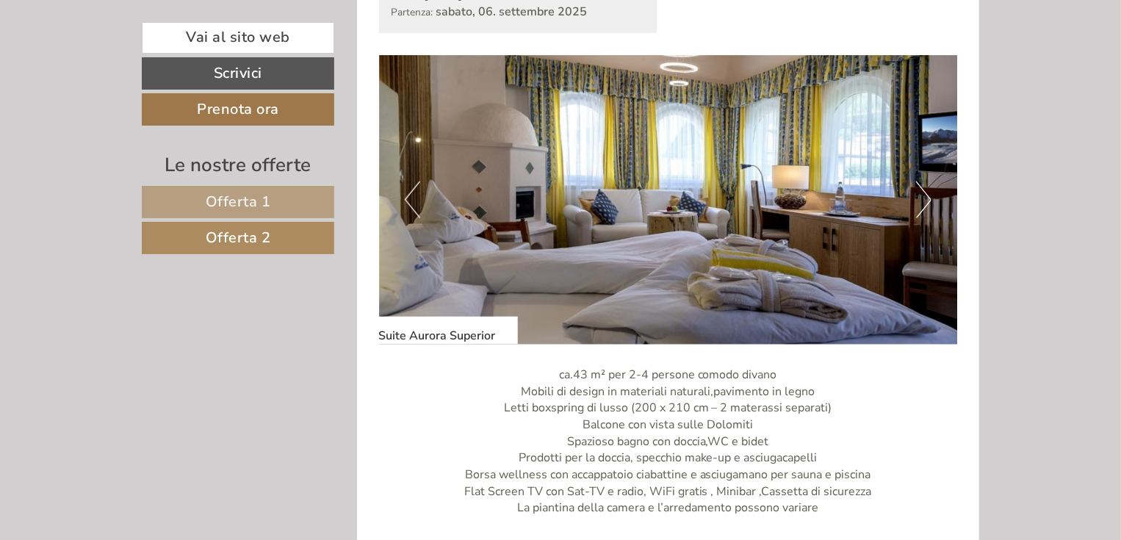
click at [928, 208] on button "Next" at bounding box center [923, 200] width 15 height 37
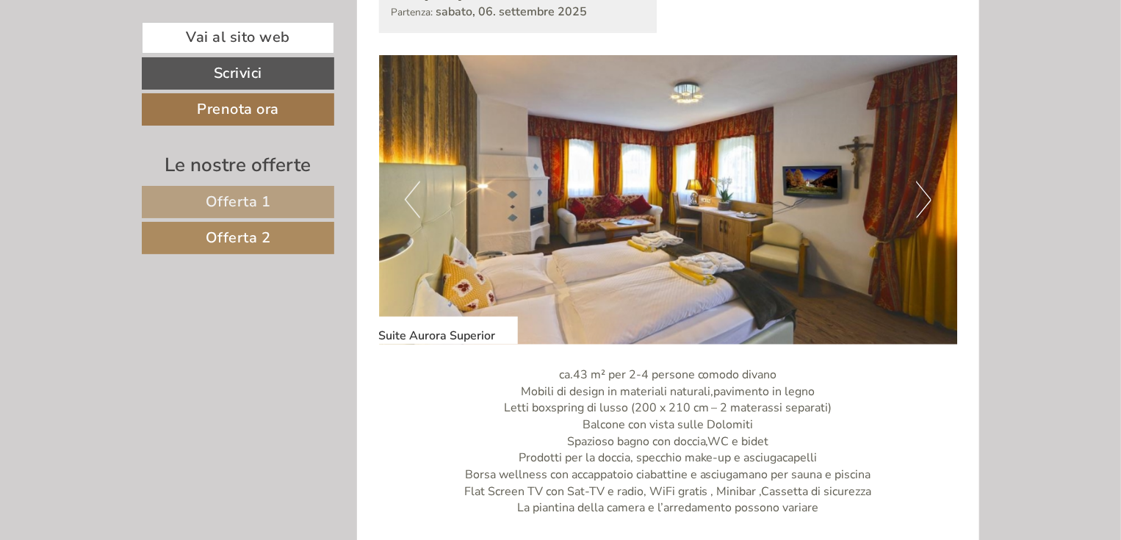
click at [928, 208] on button "Next" at bounding box center [923, 200] width 15 height 37
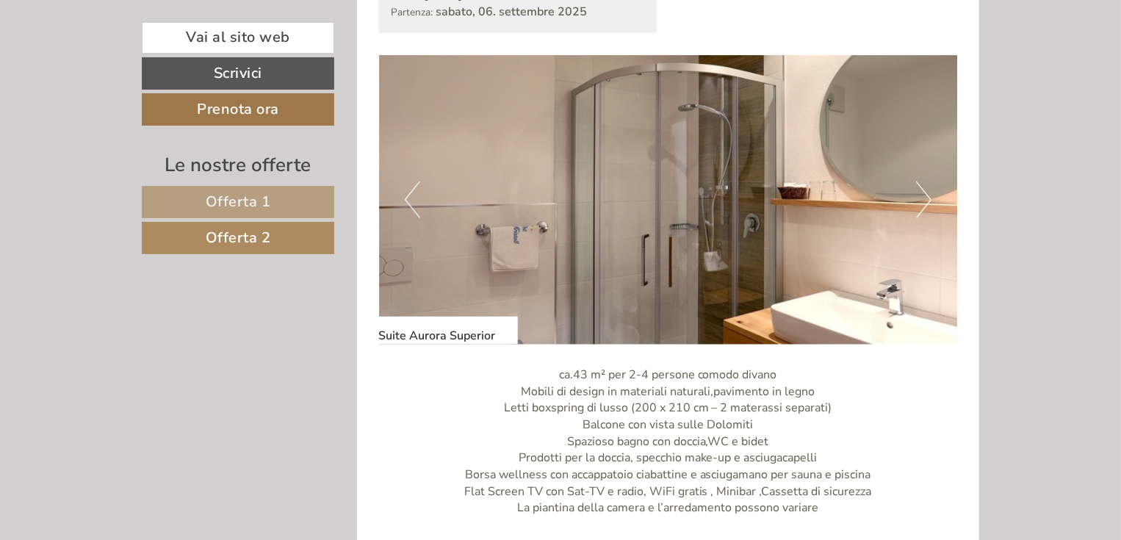
click at [928, 208] on button "Next" at bounding box center [923, 200] width 15 height 37
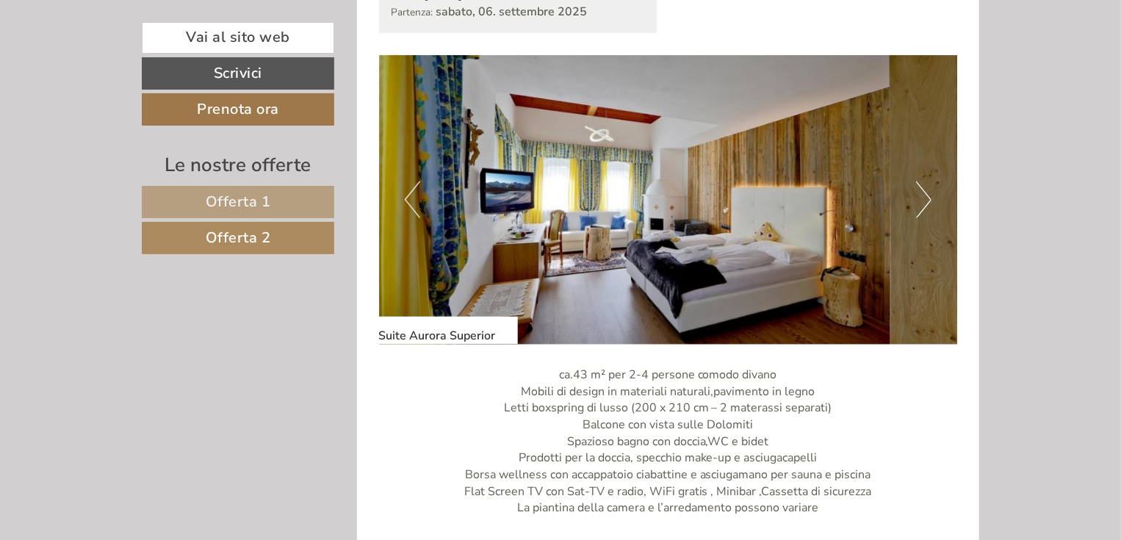
click at [928, 208] on button "Next" at bounding box center [923, 200] width 15 height 37
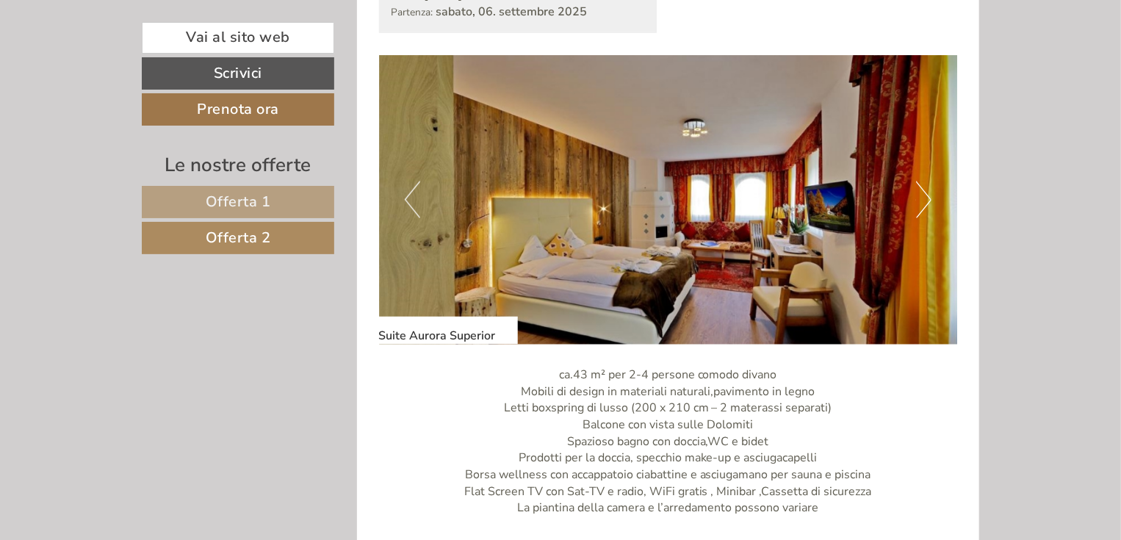
click at [947, 204] on img at bounding box center [668, 200] width 579 height 290
click at [928, 204] on button "Next" at bounding box center [923, 200] width 15 height 37
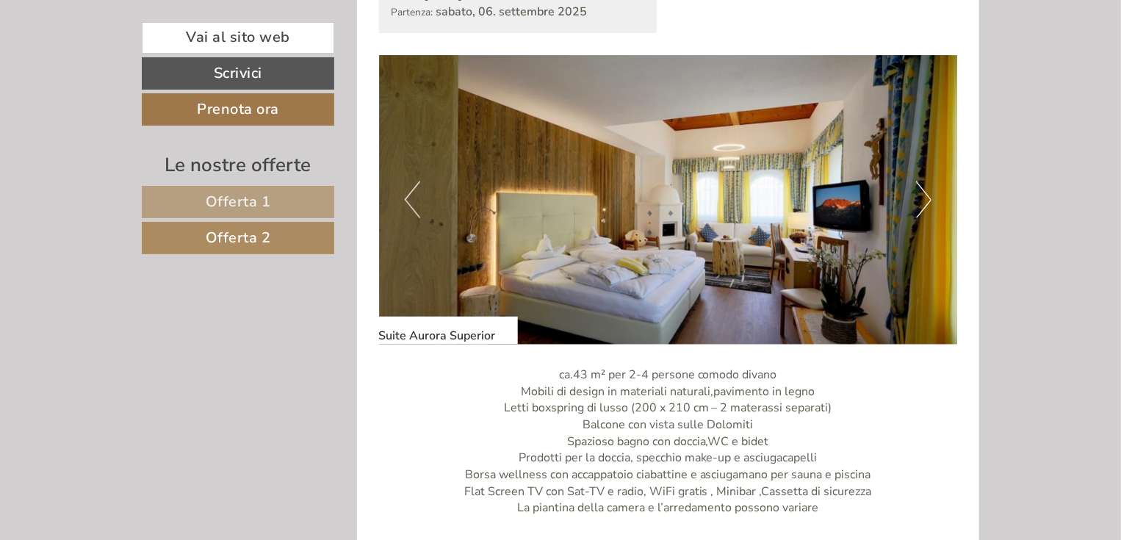
click at [928, 204] on button "Next" at bounding box center [923, 200] width 15 height 37
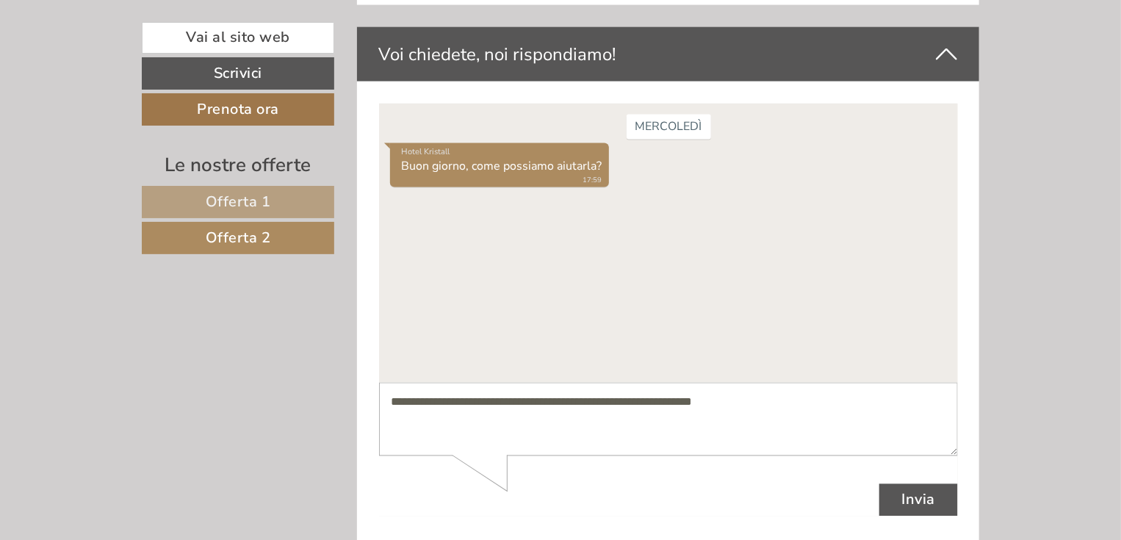
scroll to position [4001, 0]
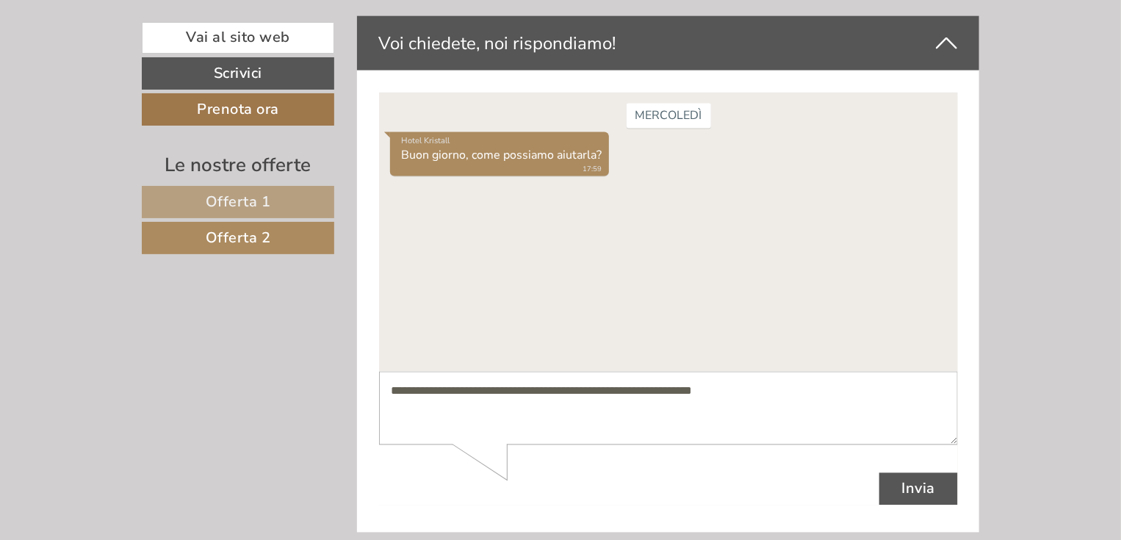
click at [749, 393] on textarea "**********" at bounding box center [667, 409] width 579 height 74
type textarea "*"
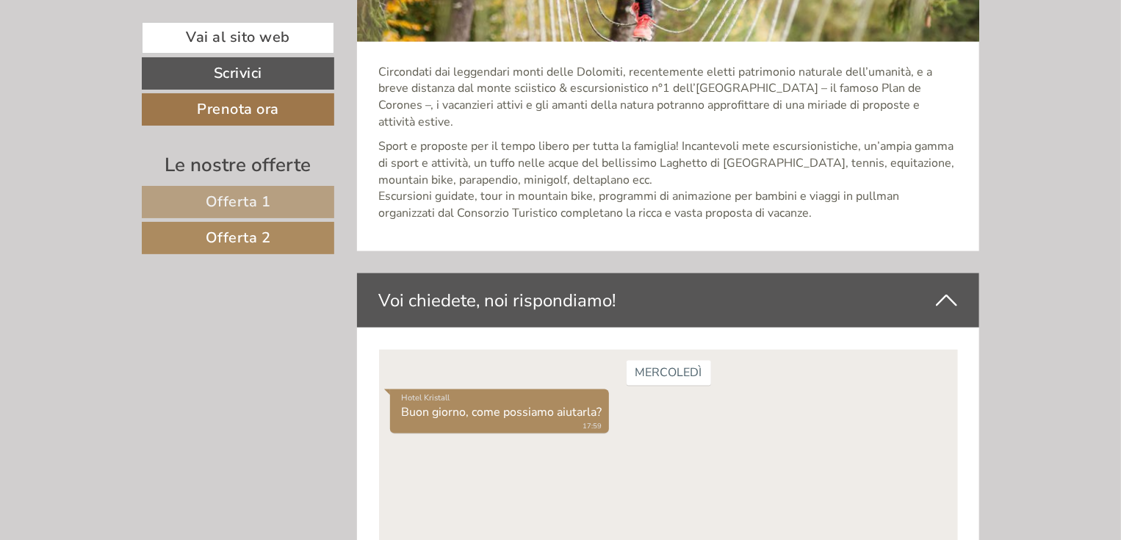
scroll to position [3707, 0]
